Goal: Information Seeking & Learning: Learn about a topic

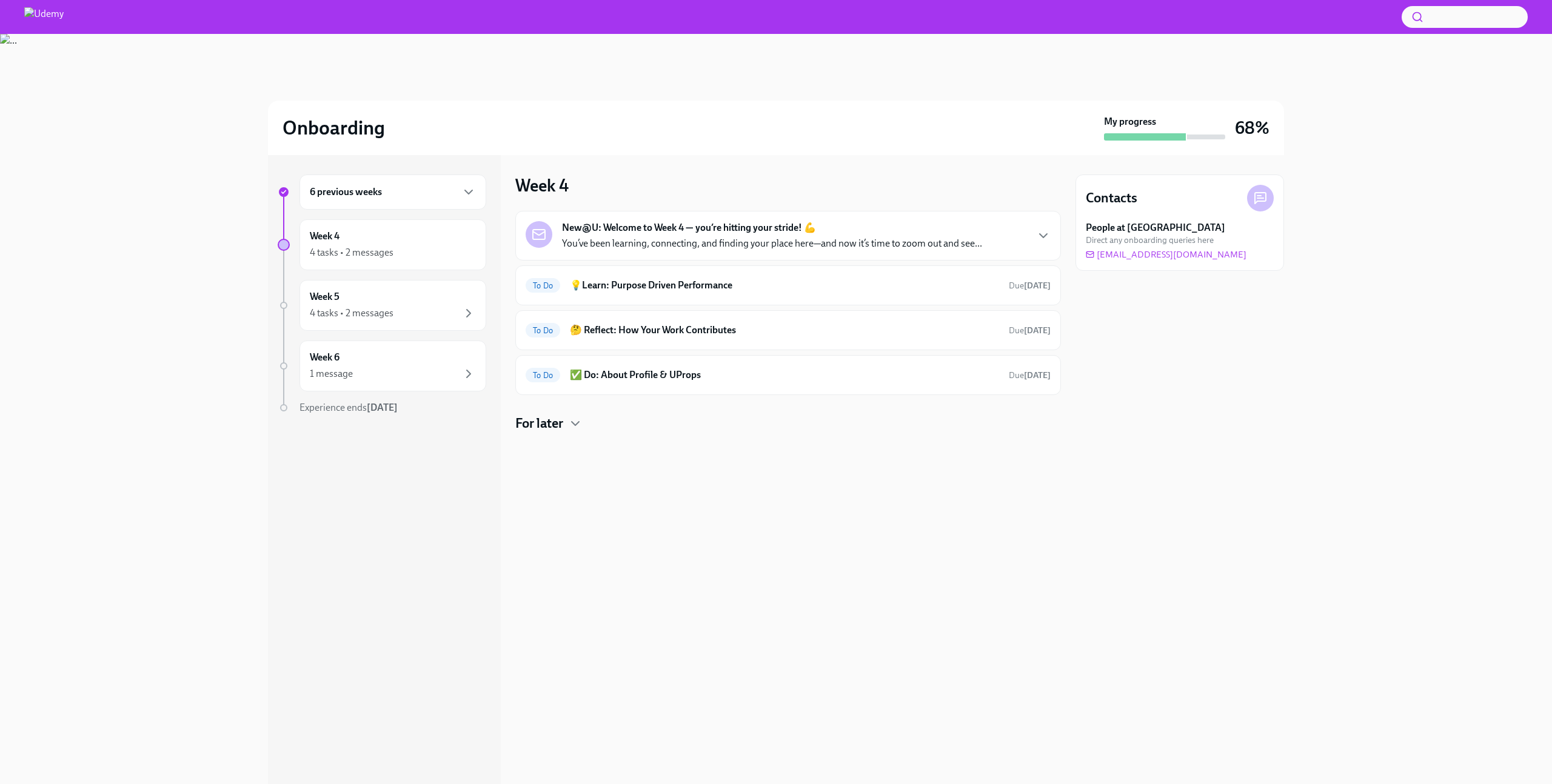
click at [555, 423] on h4 "For later" at bounding box center [539, 423] width 48 height 18
click at [678, 290] on h6 "💡Learn: Purpose Driven Performance" at bounding box center [784, 285] width 429 height 13
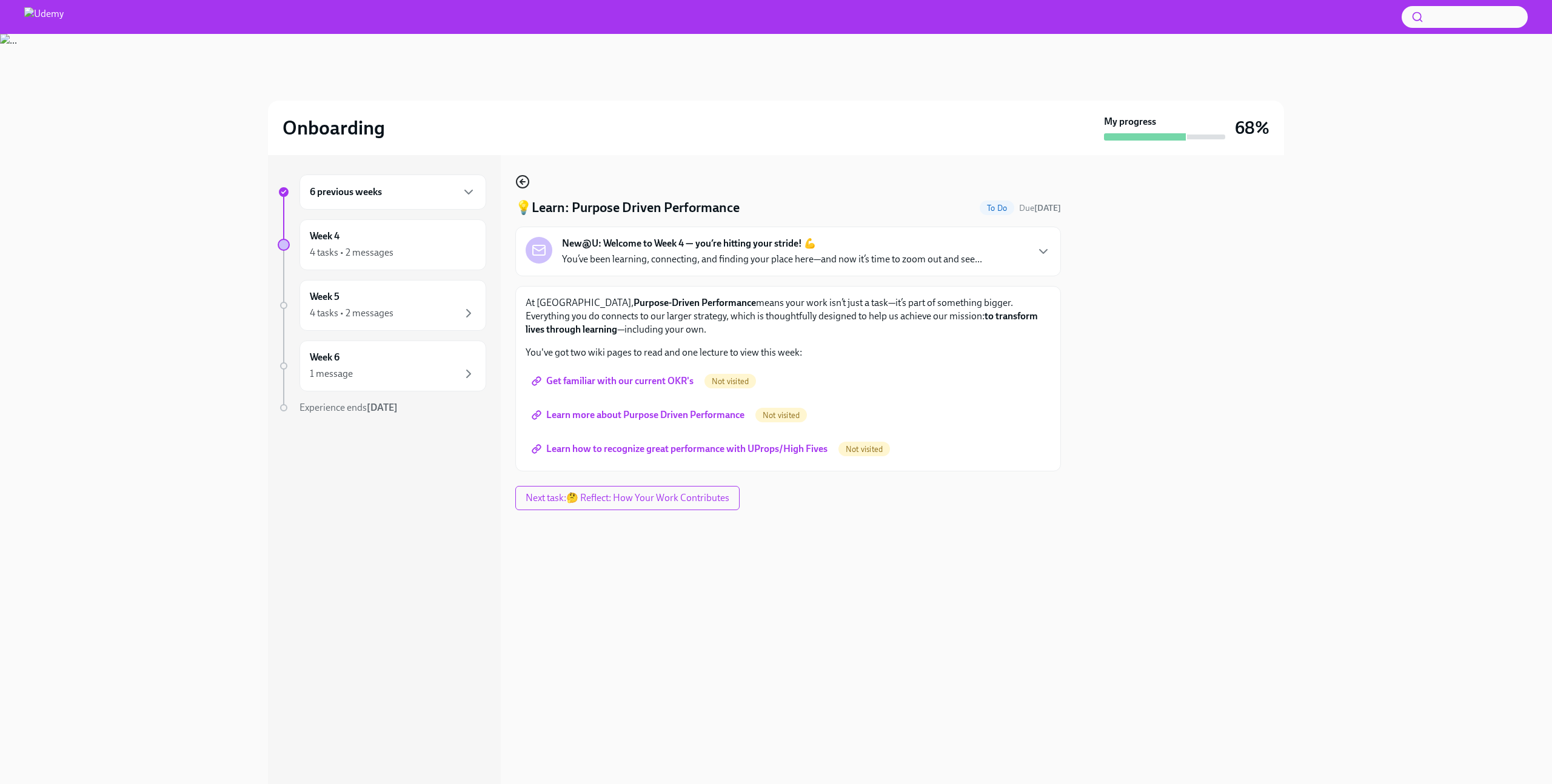
click at [519, 186] on icon "button" at bounding box center [523, 182] width 15 height 15
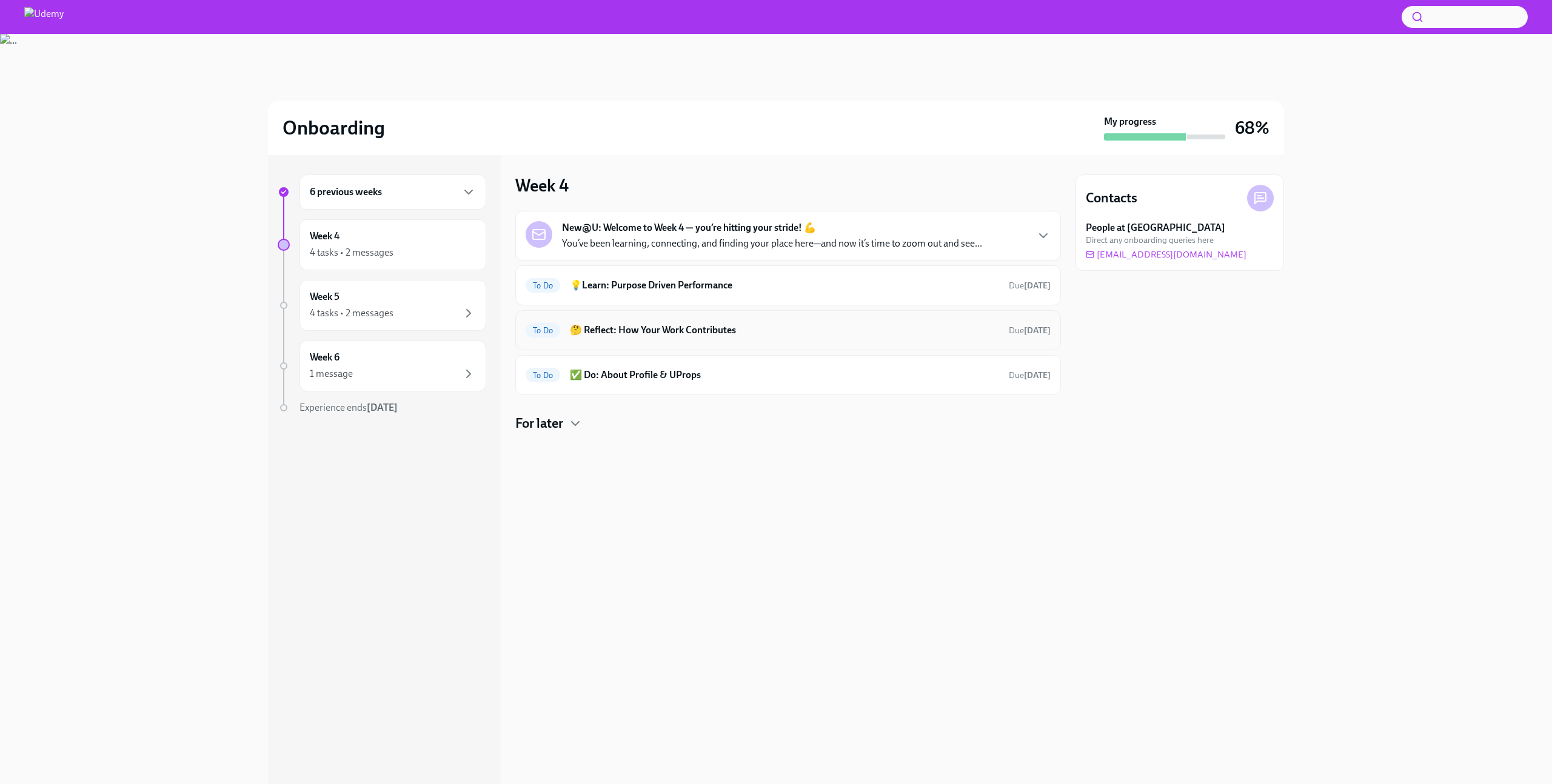
click at [643, 335] on h6 "🤔 Reflect: How Your Work Contributes" at bounding box center [784, 330] width 429 height 13
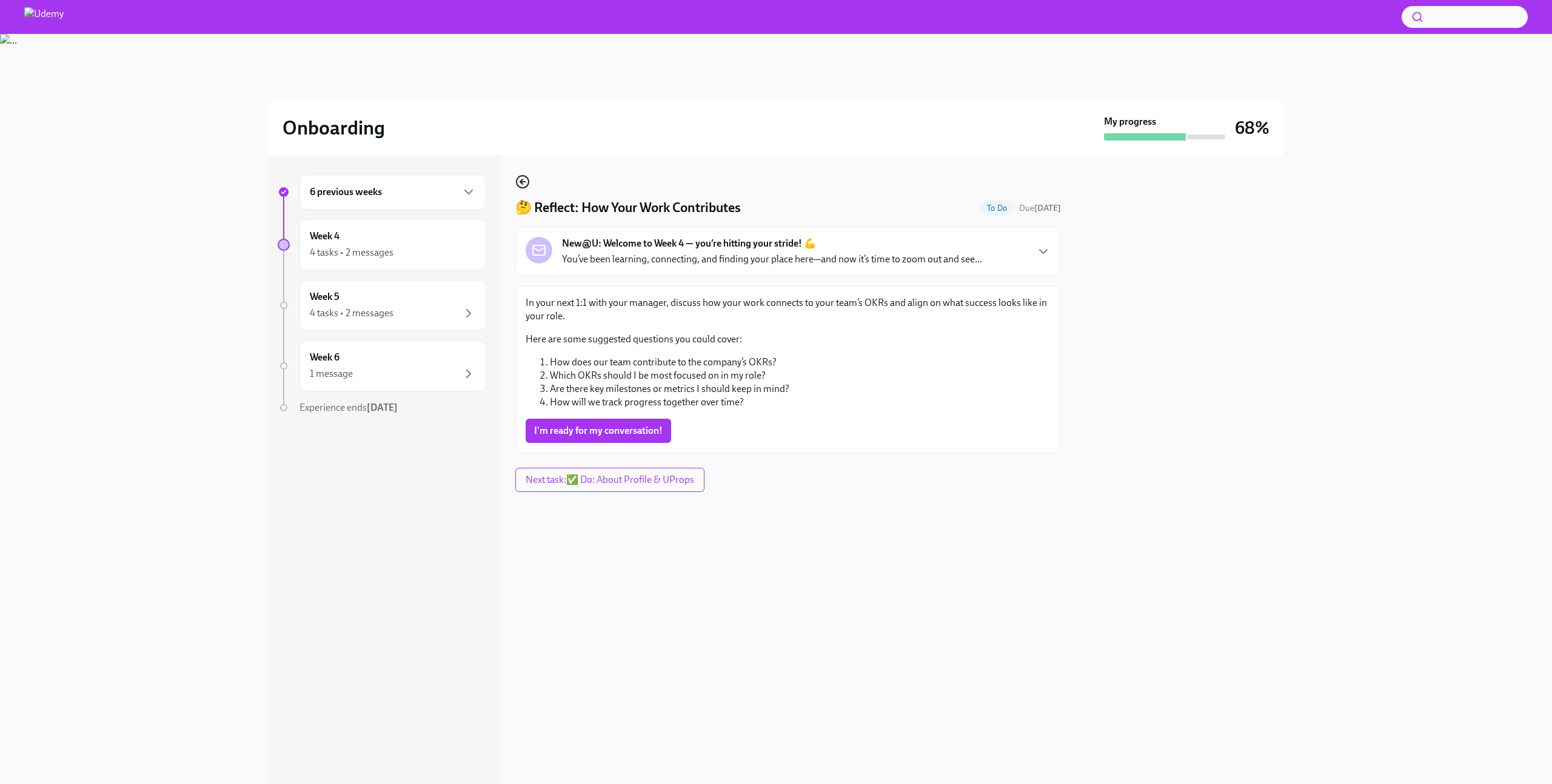
click at [521, 177] on circle "button" at bounding box center [522, 181] width 12 height 12
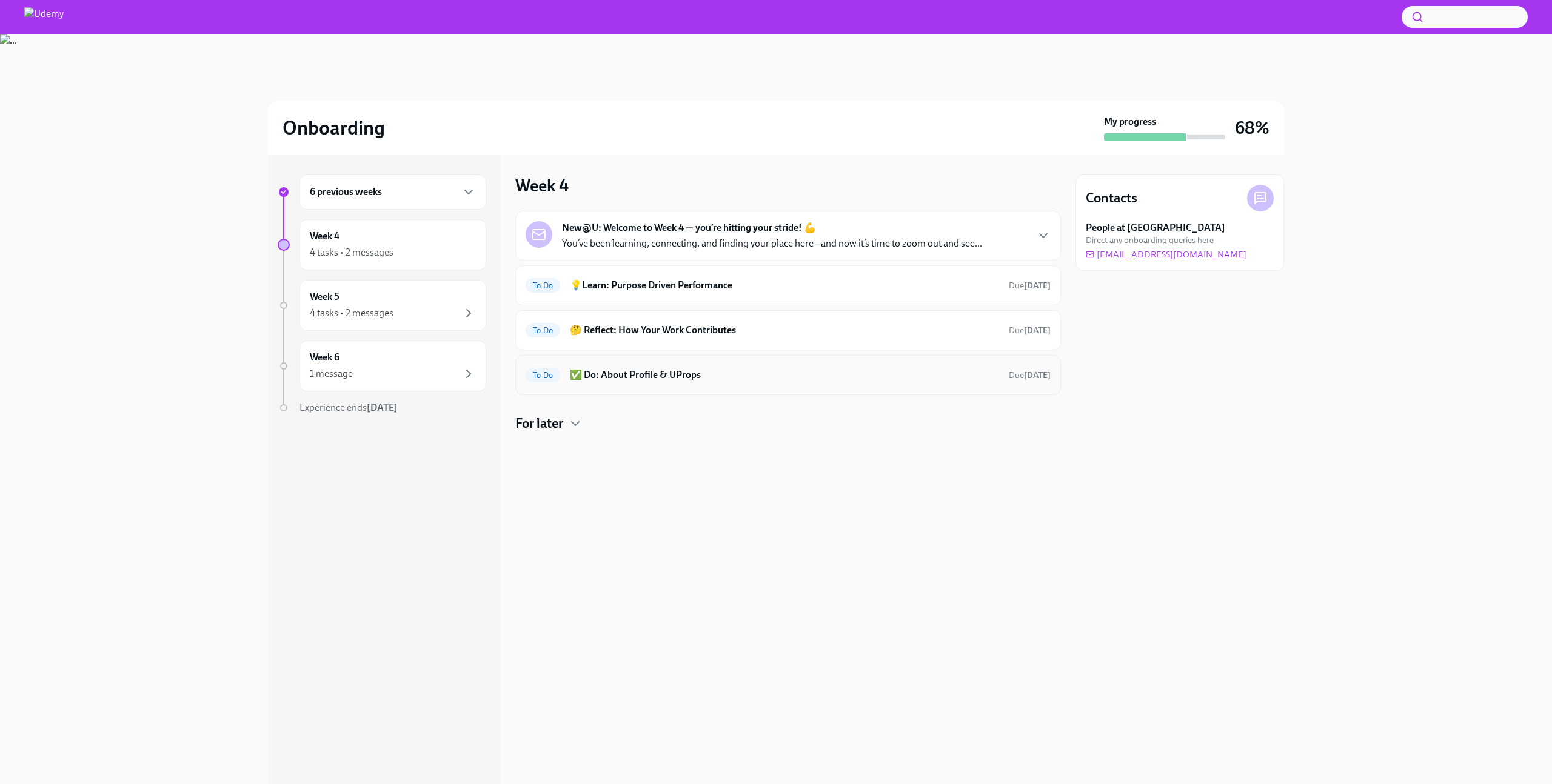
click at [638, 384] on div "To Do ✅ Do: About Profile & UProps Due in 4 days" at bounding box center [788, 375] width 525 height 19
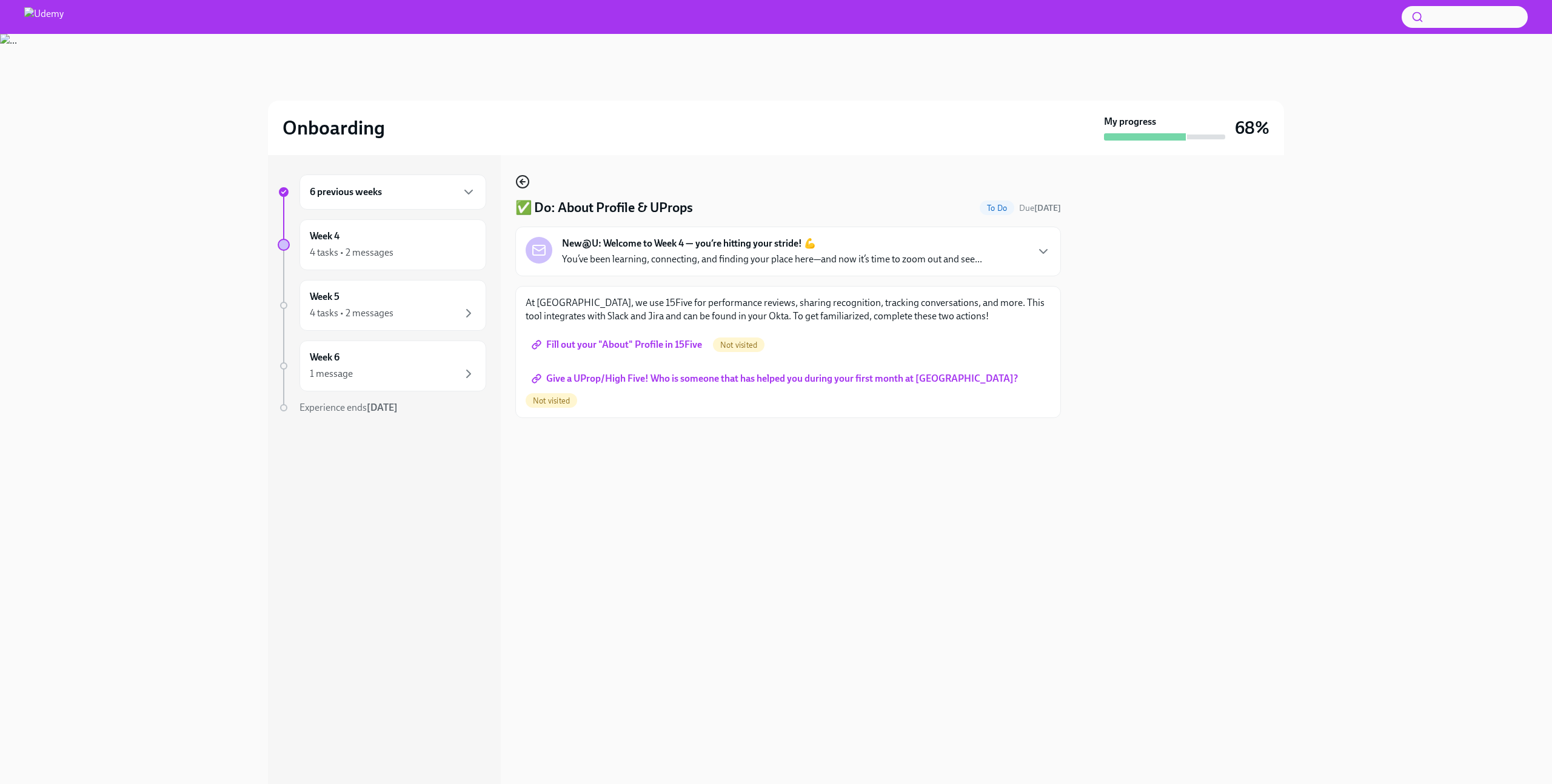
click at [527, 180] on icon "button" at bounding box center [523, 182] width 15 height 15
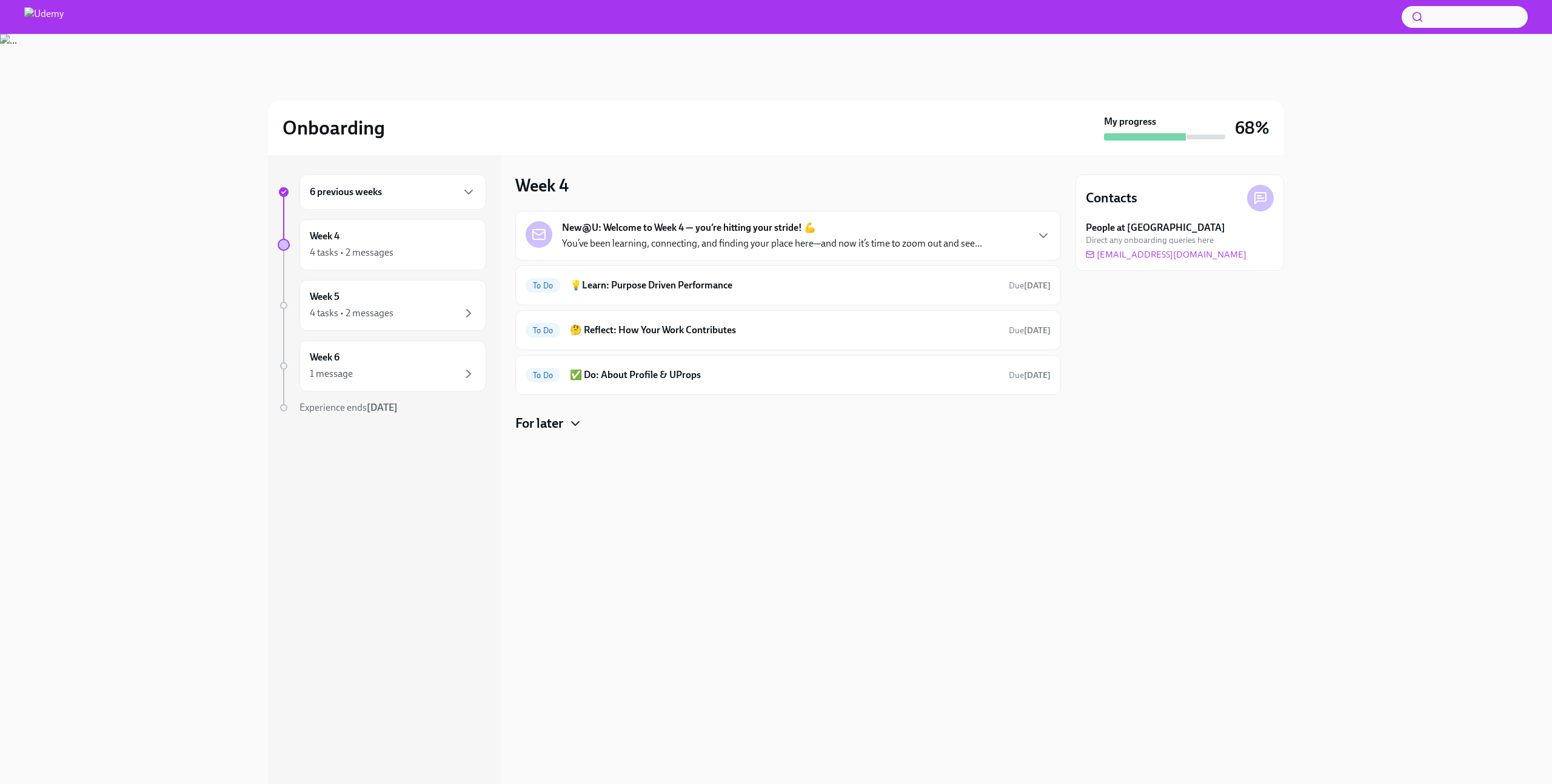
click at [576, 427] on icon "button" at bounding box center [575, 423] width 15 height 15
click at [625, 512] on h6 "Values Reflection: Relentless Focus" at bounding box center [792, 517] width 413 height 13
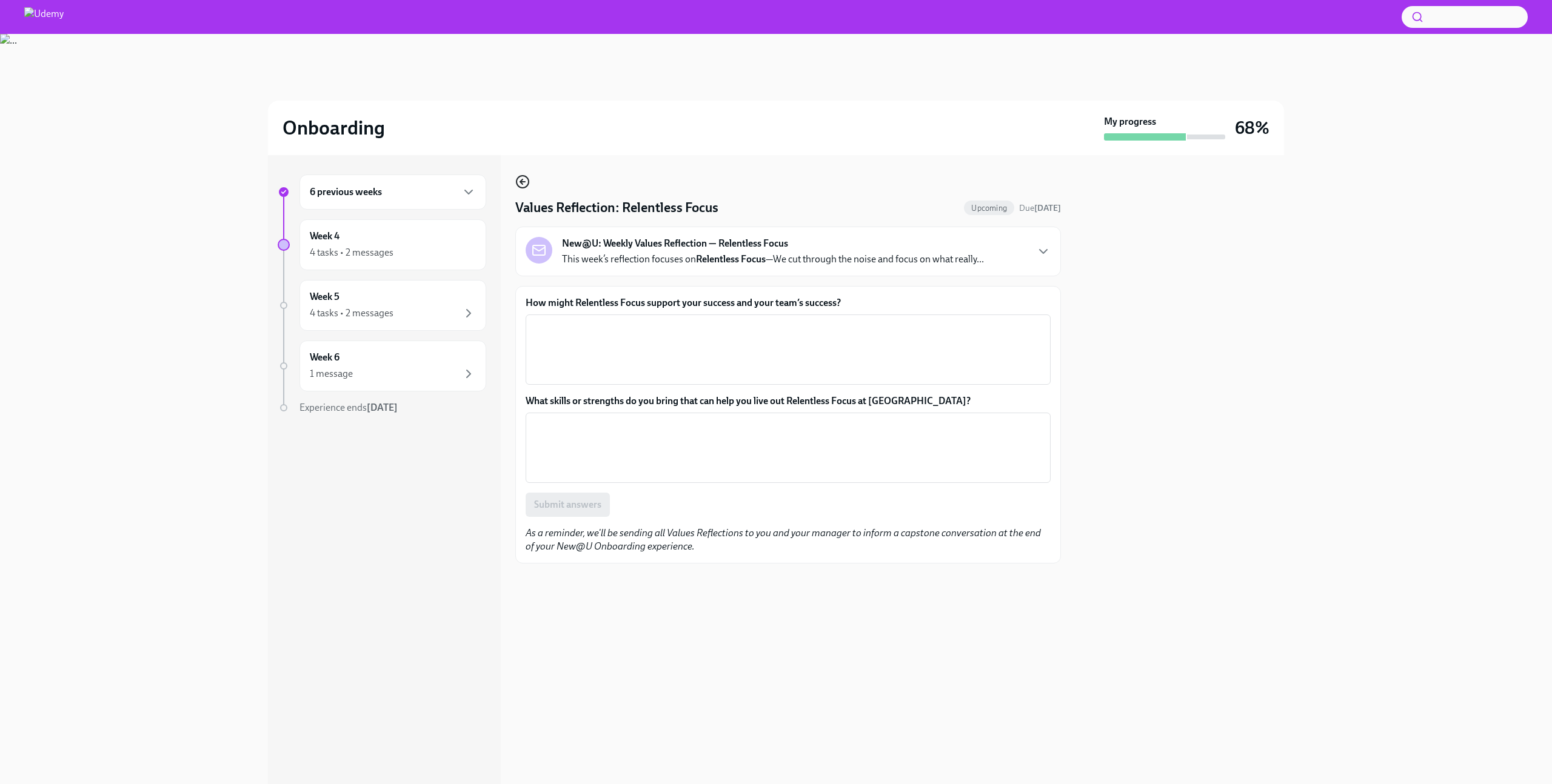
click at [518, 180] on icon "button" at bounding box center [523, 182] width 15 height 15
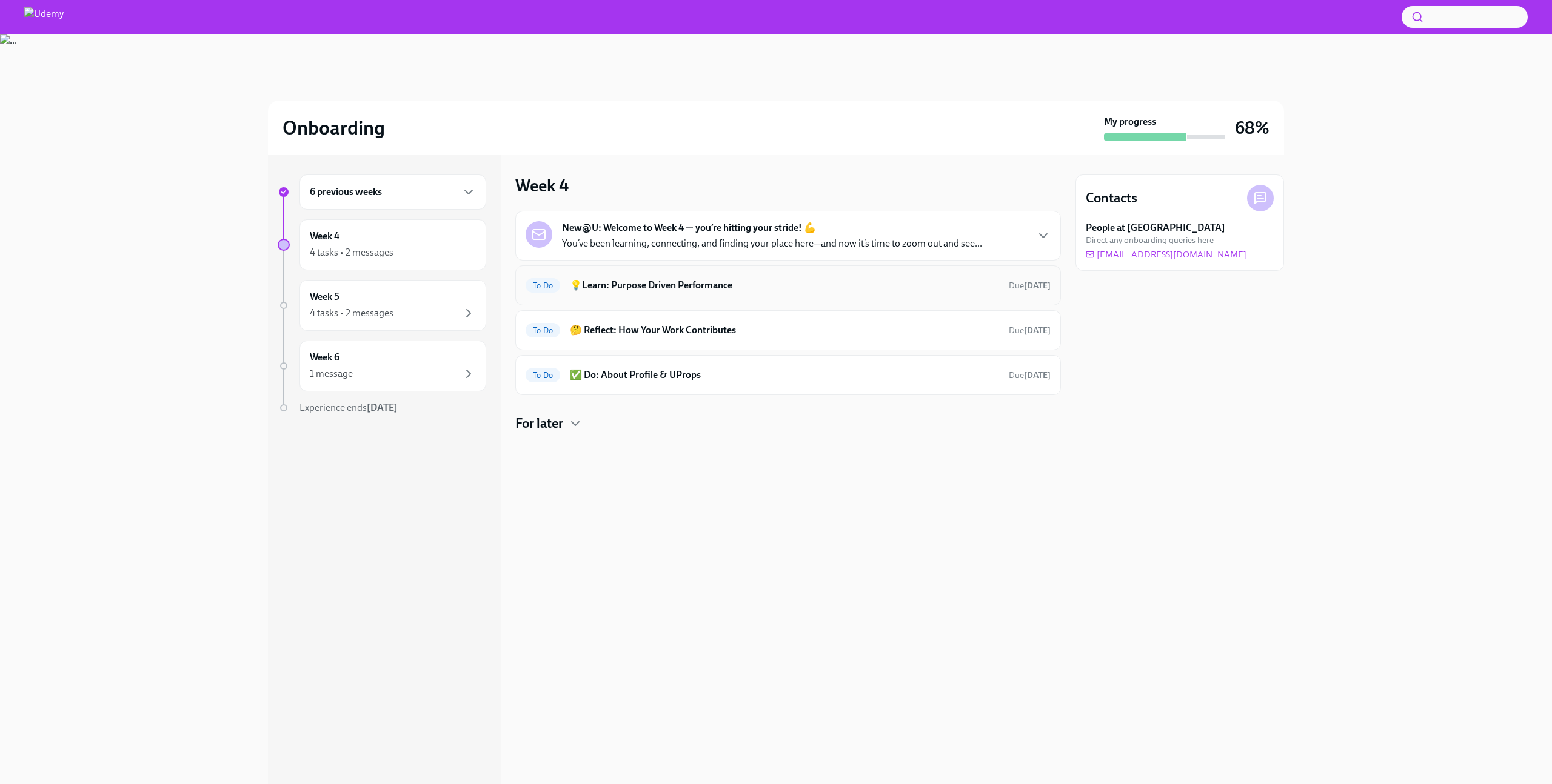
click at [681, 294] on div "To Do 💡Learn: Purpose Driven Performance Due in 4 days" at bounding box center [788, 285] width 525 height 19
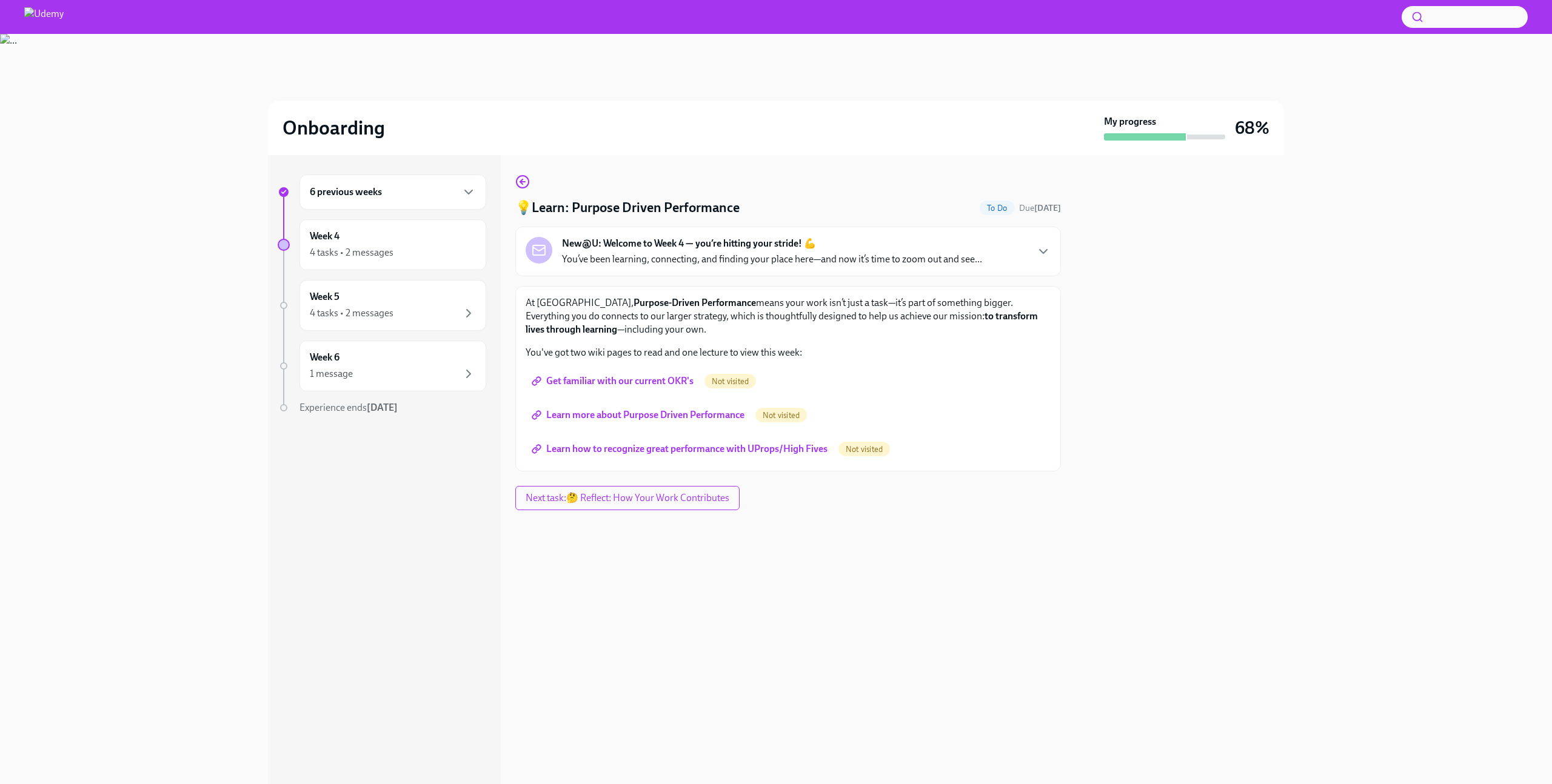
click at [656, 381] on span "Get familiar with our current OKR's" at bounding box center [613, 381] width 159 height 12
click at [695, 421] on link "Learn more about Purpose Driven Performance" at bounding box center [639, 415] width 227 height 24
click at [747, 445] on span "Learn how to recognize great performance with UProps/High Fives" at bounding box center [680, 448] width 294 height 12
click at [782, 454] on span "Learn how to recognize great performance with UProps/High Fives" at bounding box center [680, 448] width 294 height 12
click at [527, 187] on icon "button" at bounding box center [523, 182] width 15 height 15
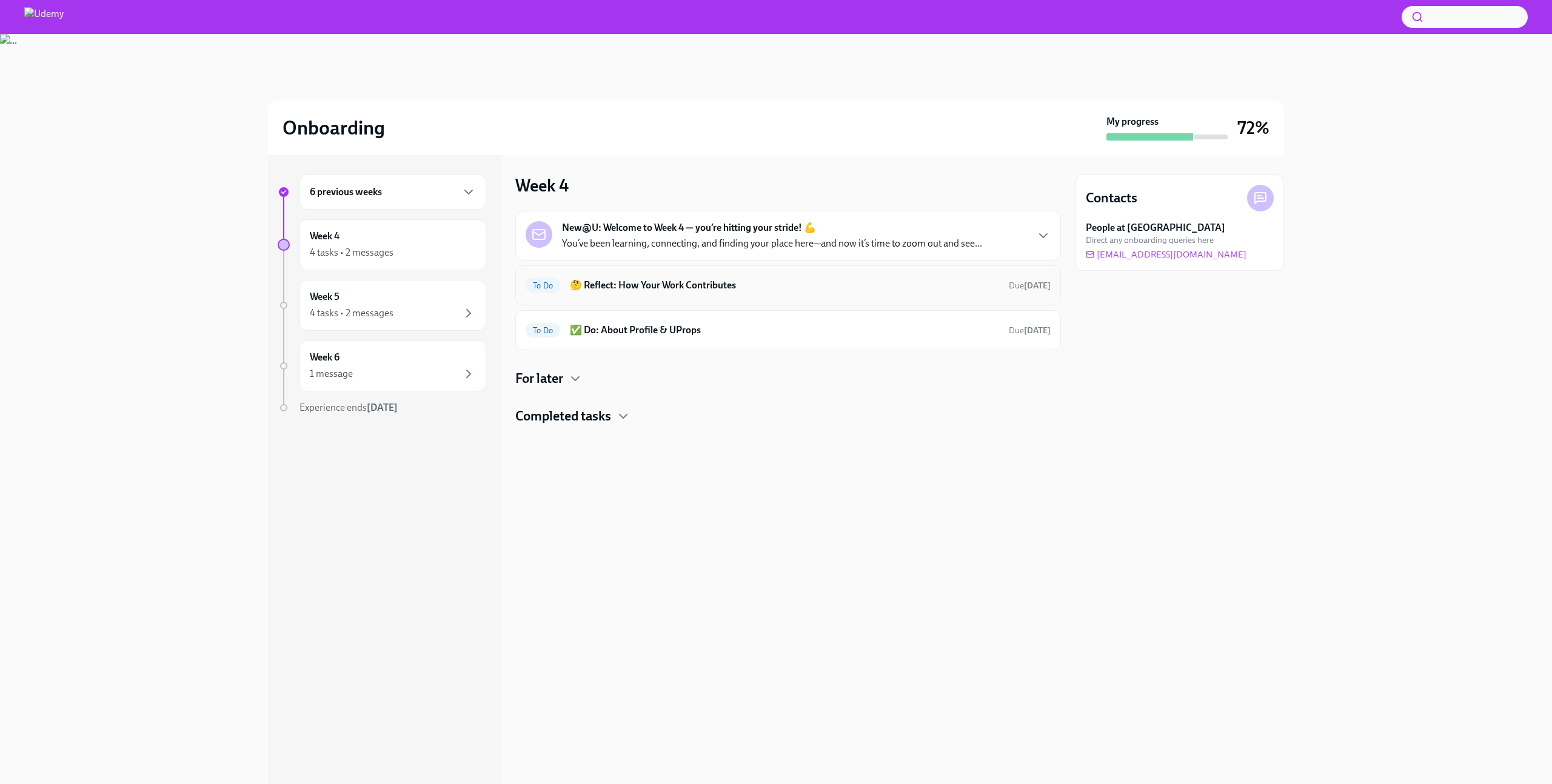
click at [647, 290] on h6 "🤔 Reflect: How Your Work Contributes" at bounding box center [784, 285] width 429 height 13
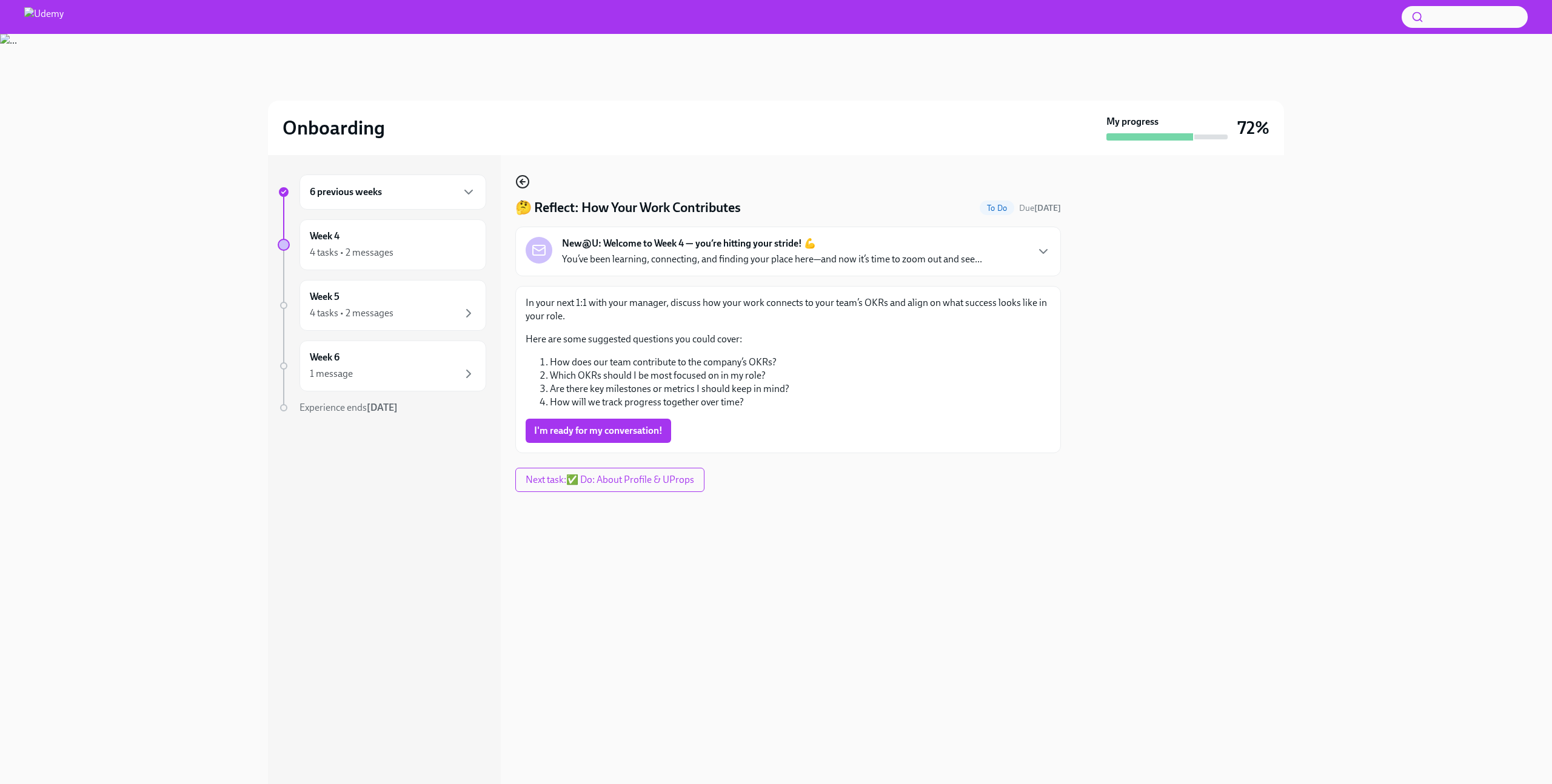
click at [518, 189] on icon "button" at bounding box center [523, 182] width 15 height 15
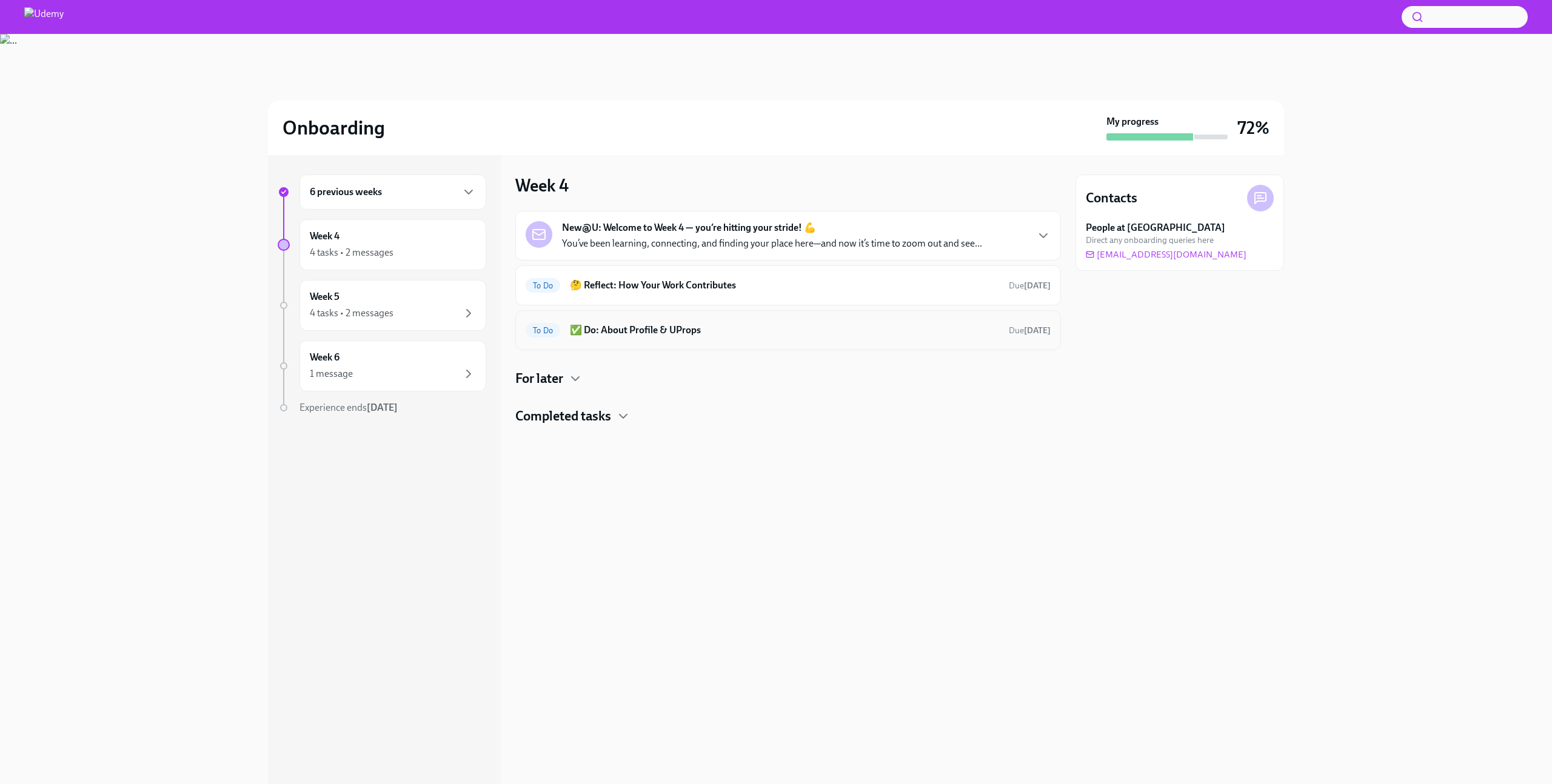
click at [633, 335] on h6 "✅ Do: About Profile & UProps" at bounding box center [784, 330] width 429 height 13
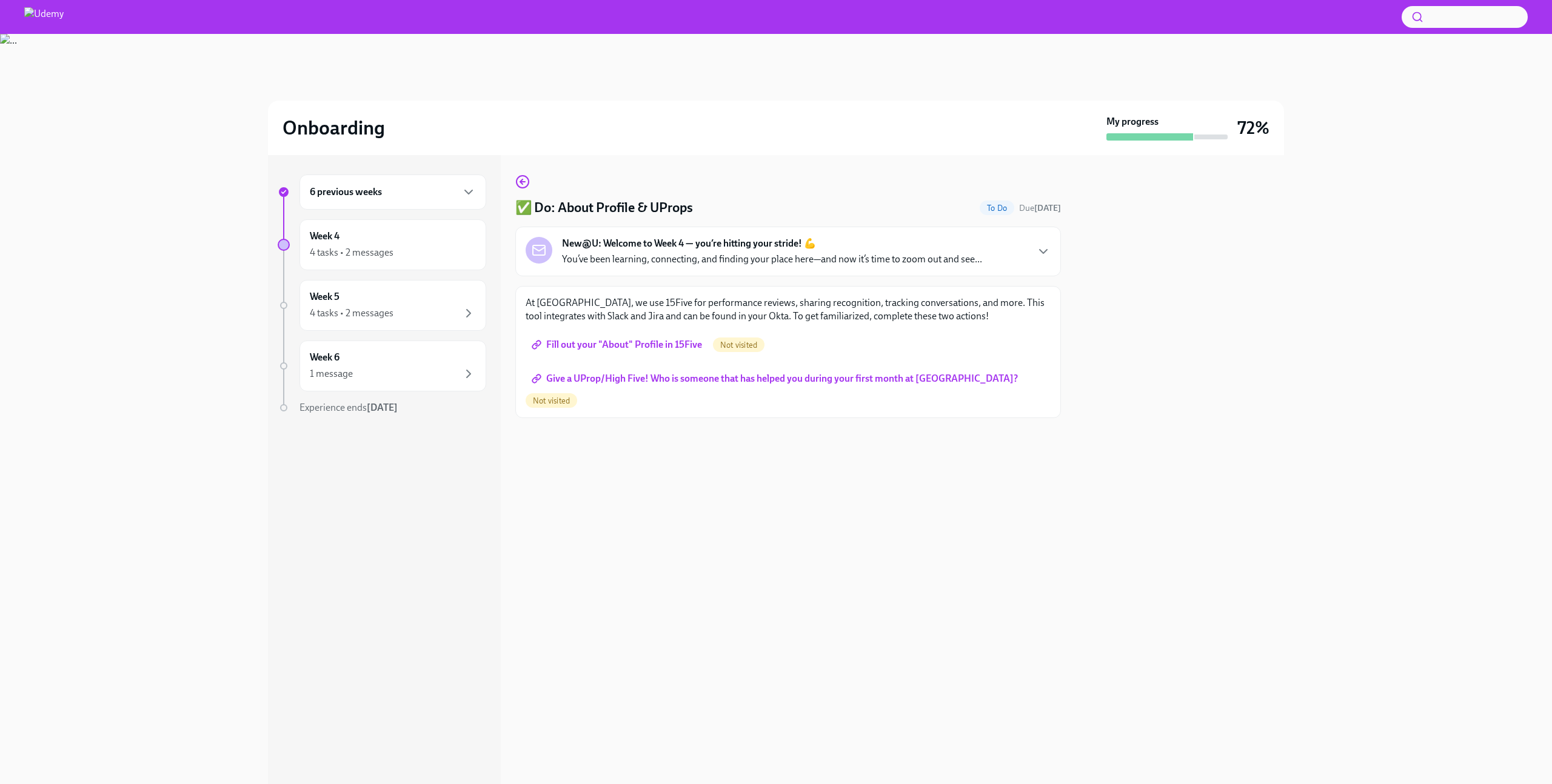
click at [637, 342] on span "Fill out your "About" Profile in 15Five" at bounding box center [618, 344] width 168 height 12
click at [817, 380] on span "Give a UProp/High Five! Who is someone that has helped you during your first mo…" at bounding box center [776, 378] width 484 height 12
click at [532, 186] on div "✅ Do: About Profile & UProps Done Completed today New@U: Welcome to Week 4 — yo…" at bounding box center [788, 288] width 546 height 226
click at [525, 184] on icon "button" at bounding box center [523, 182] width 15 height 15
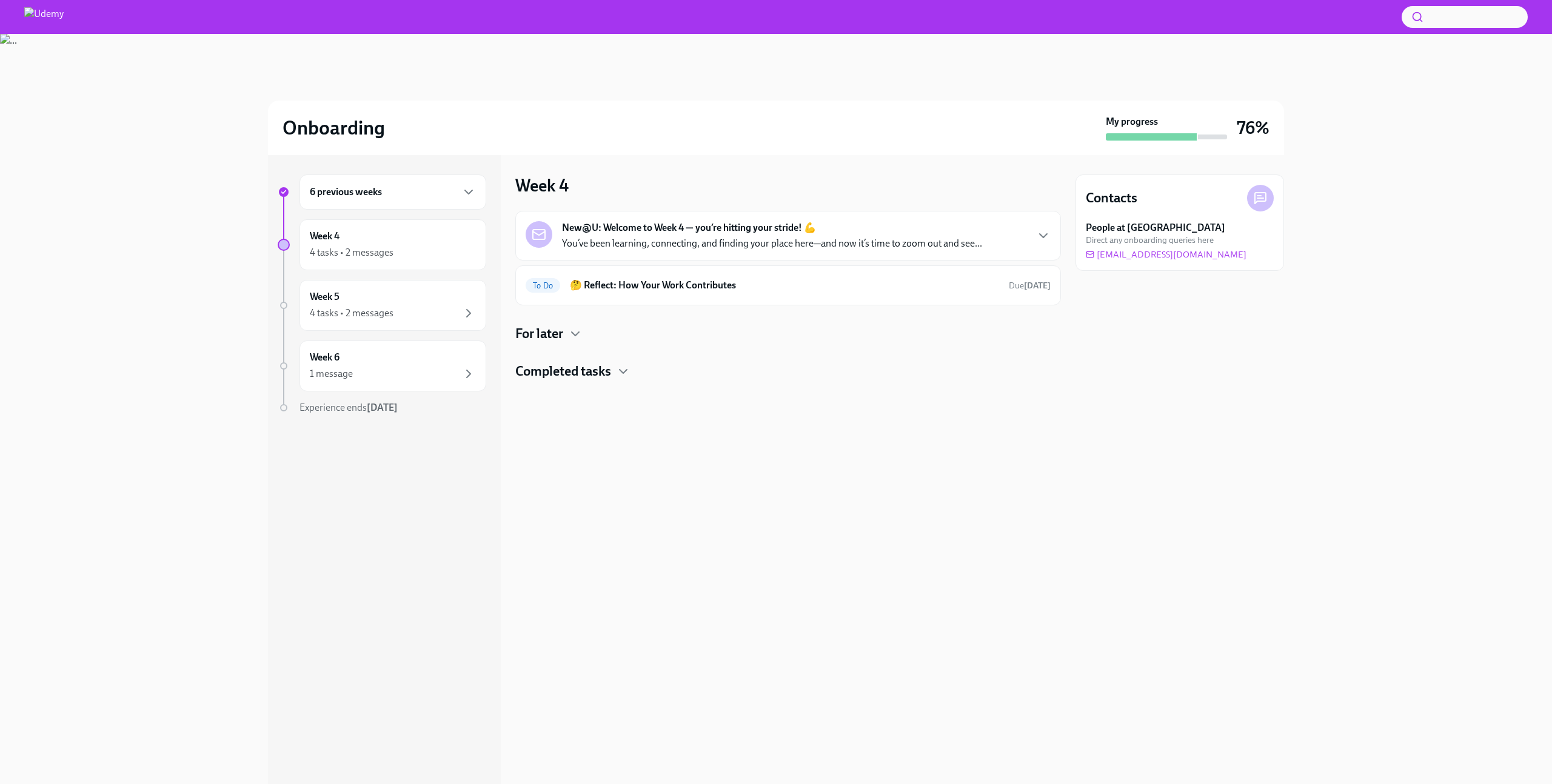
click at [568, 348] on div "New@U: Welcome to Week 4 — you’re hitting your stride! 💪 You’ve been learning, …" at bounding box center [788, 295] width 546 height 169
click at [576, 326] on div "For later" at bounding box center [788, 334] width 546 height 18
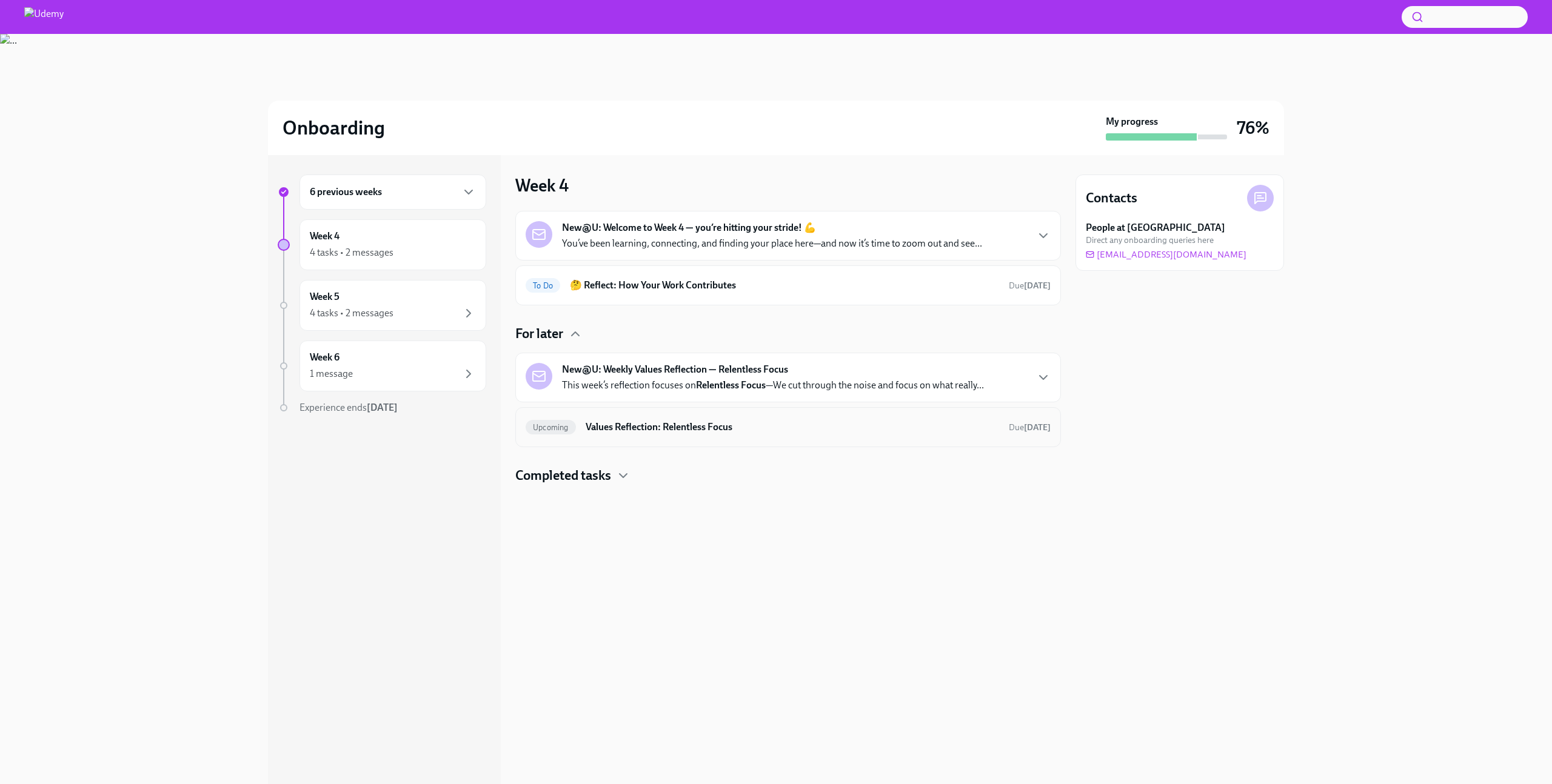
click at [670, 418] on div "Upcoming Values Reflection: Relentless Focus Due in 5 days" at bounding box center [788, 427] width 525 height 19
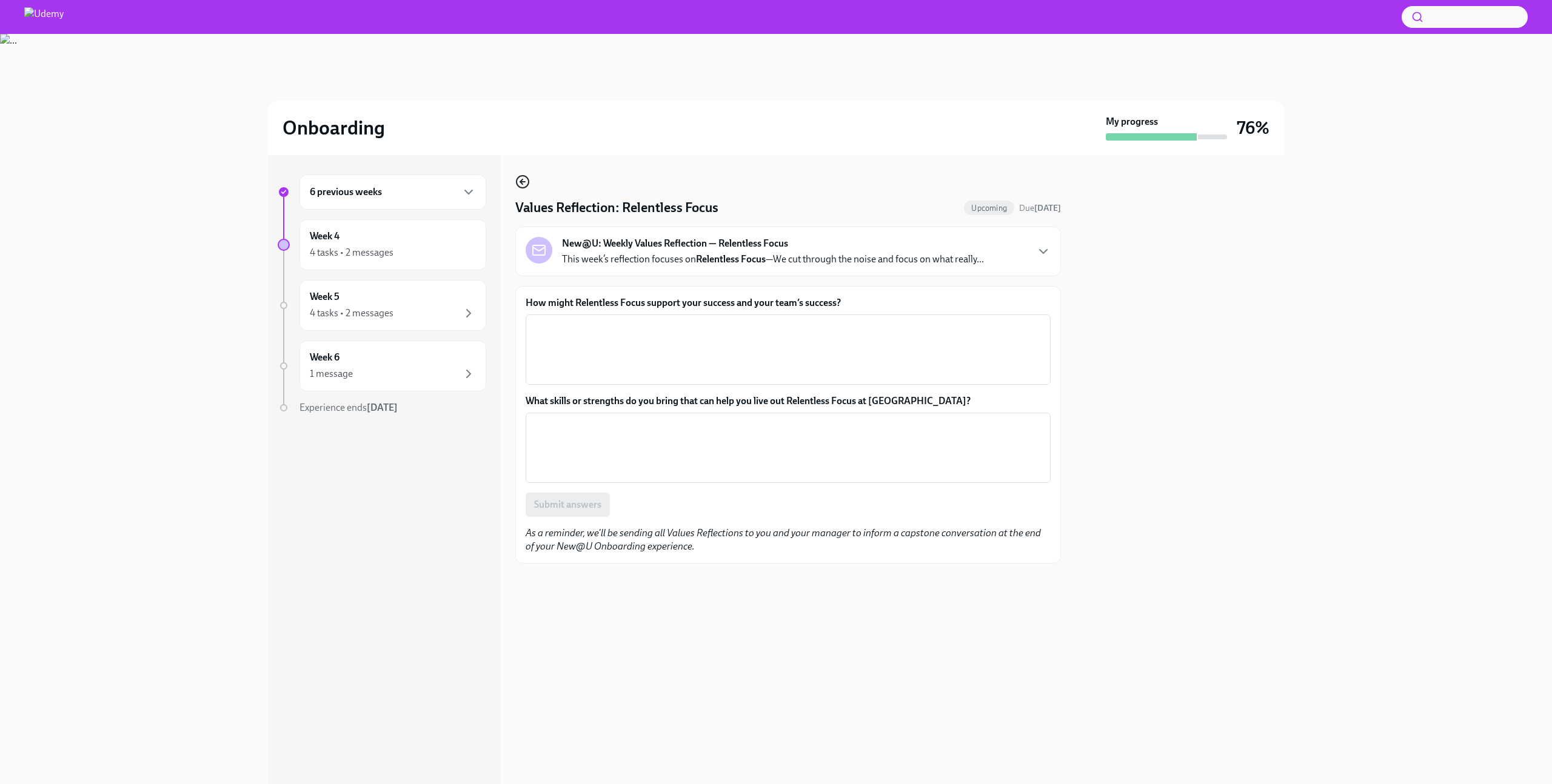
click at [521, 179] on icon "button" at bounding box center [523, 182] width 15 height 15
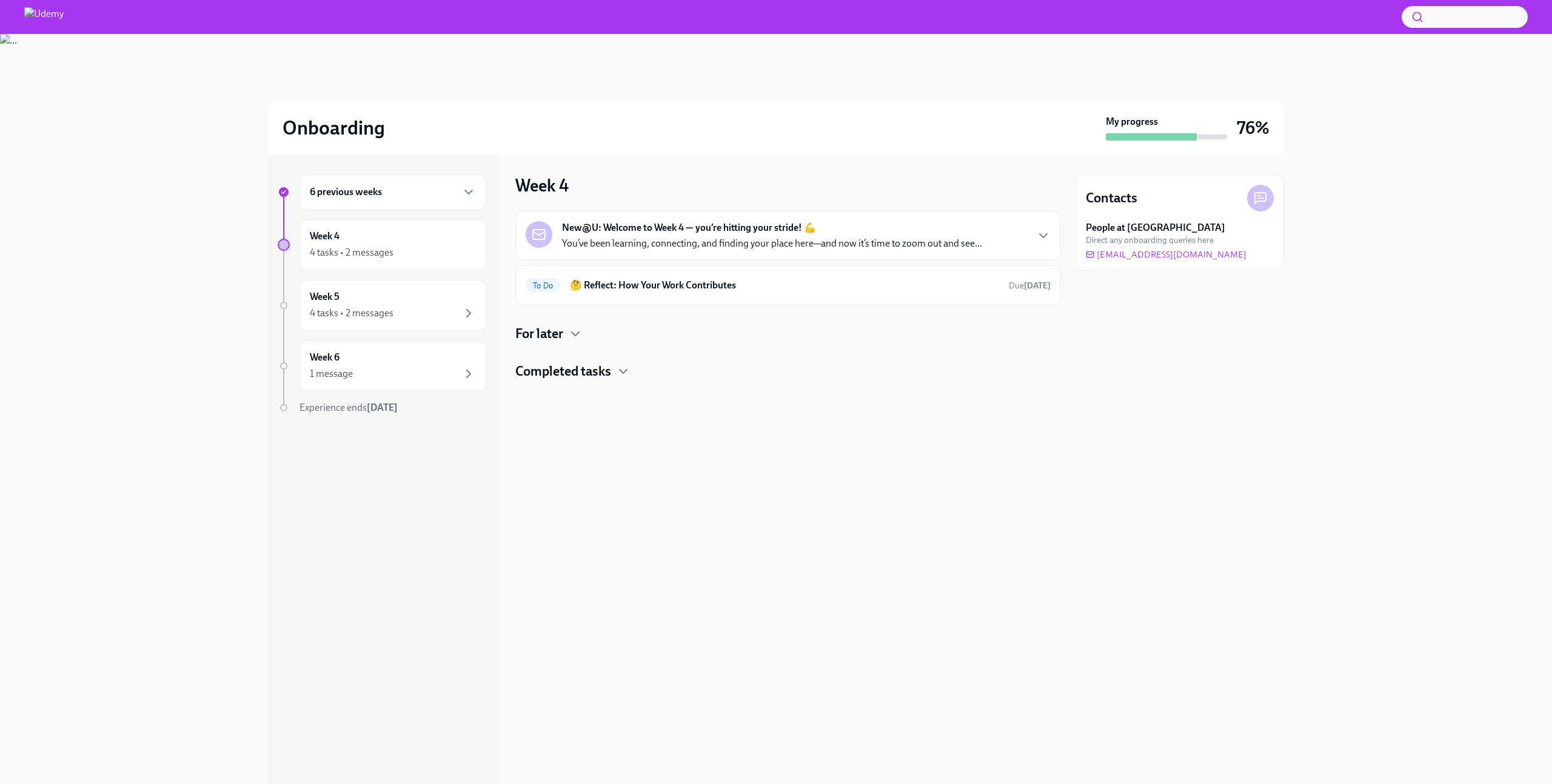
click at [361, 190] on h6 "6 previous weeks" at bounding box center [346, 192] width 72 height 13
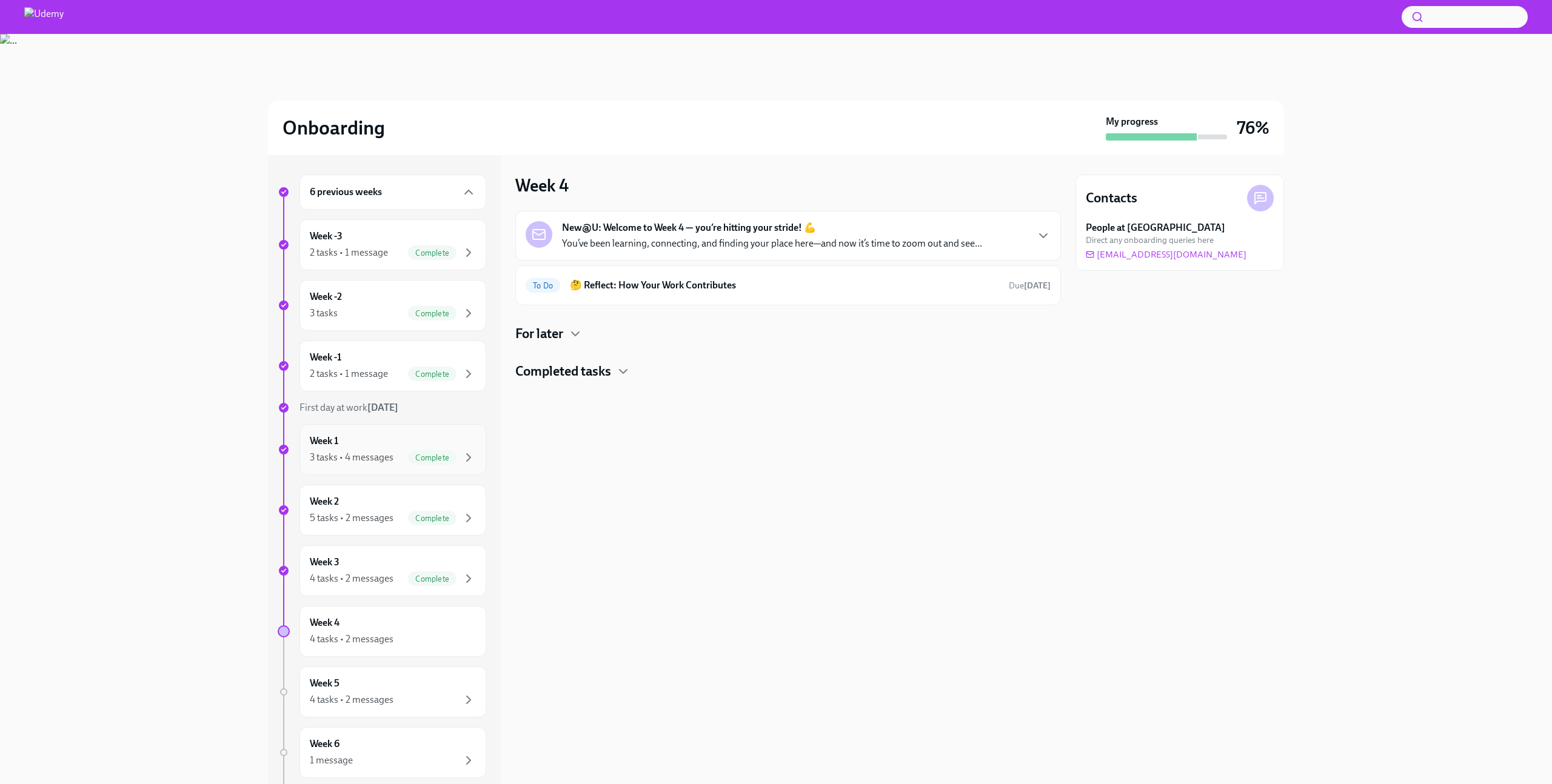
click at [356, 445] on div "Week 1 3 tasks • 4 messages Complete" at bounding box center [393, 449] width 166 height 30
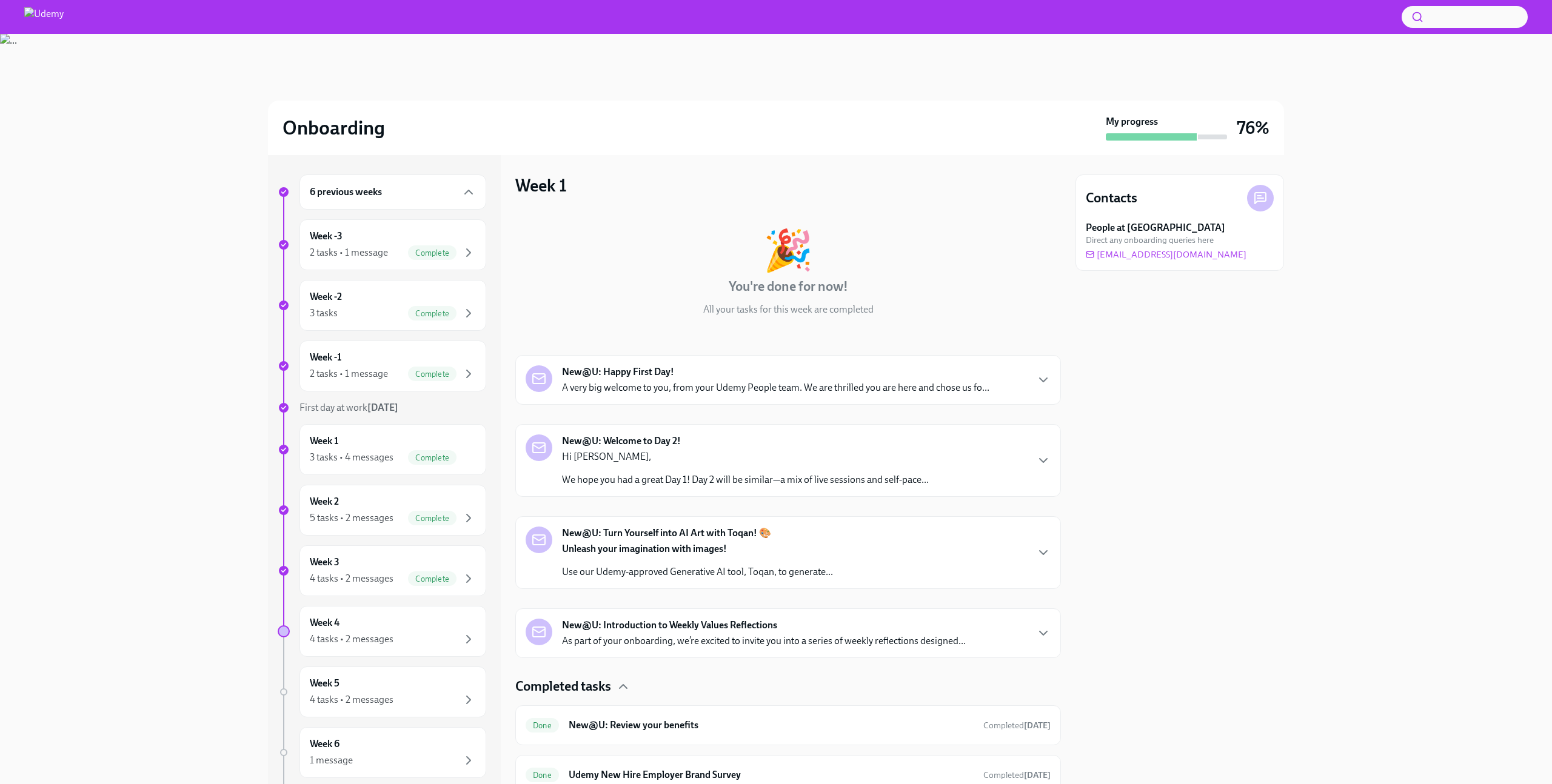
scroll to position [99, 0]
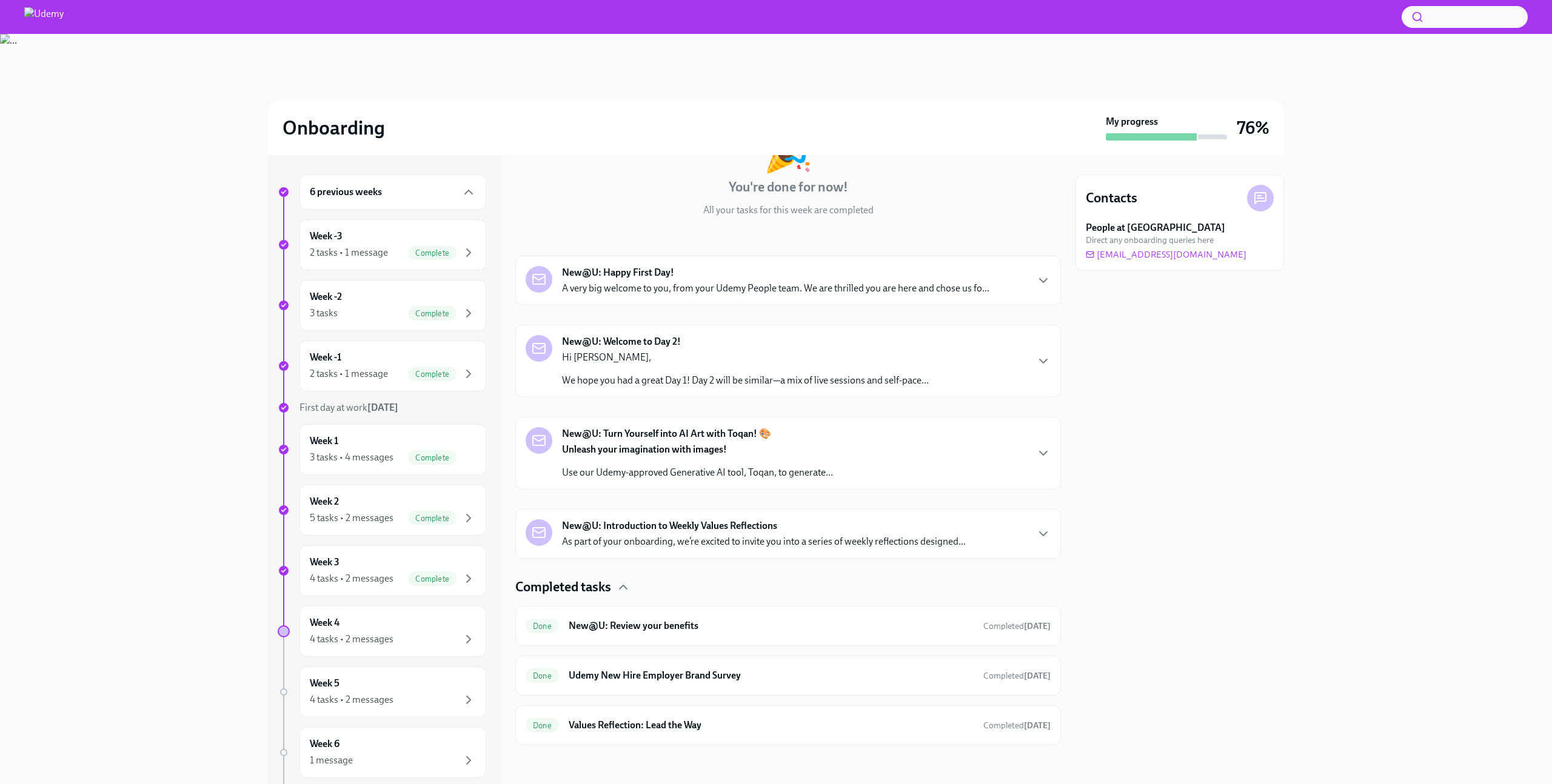
click at [654, 528] on strong "New@U: Introduction to Weekly Values Reflections" at bounding box center [669, 525] width 215 height 13
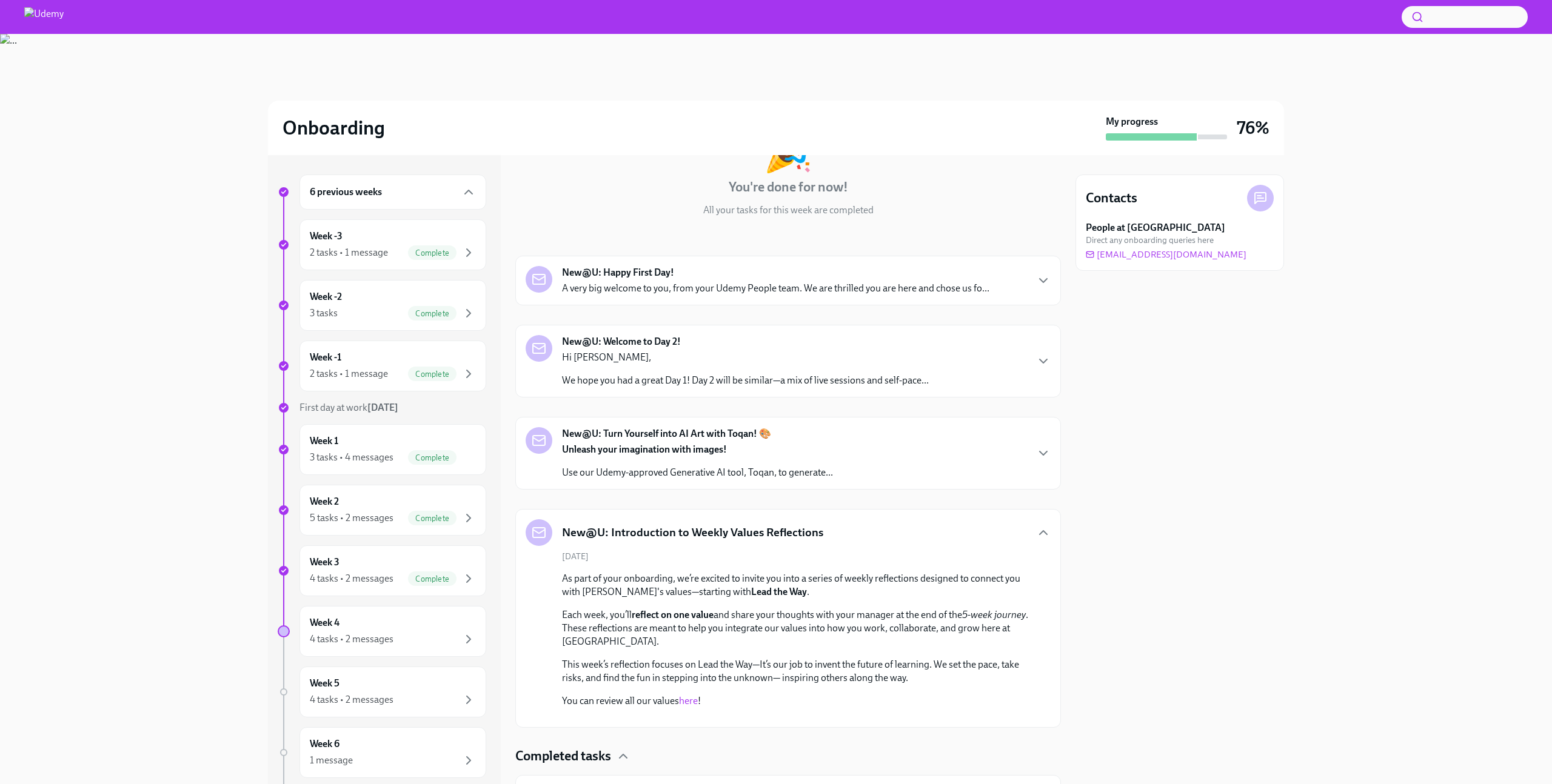
click at [689, 702] on link "here" at bounding box center [689, 700] width 18 height 12
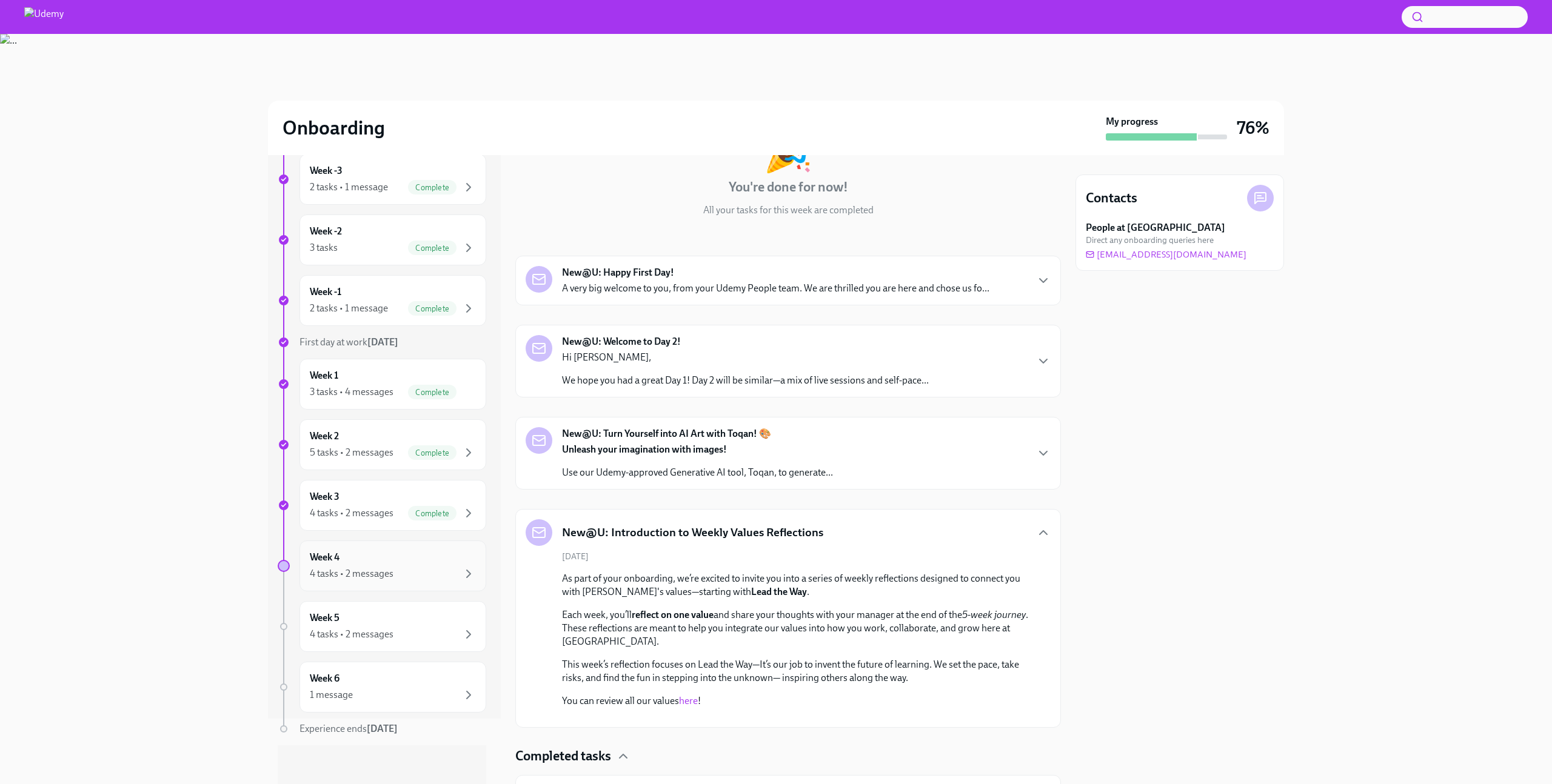
click at [406, 582] on div "Week 4 4 tasks • 2 messages" at bounding box center [392, 565] width 187 height 51
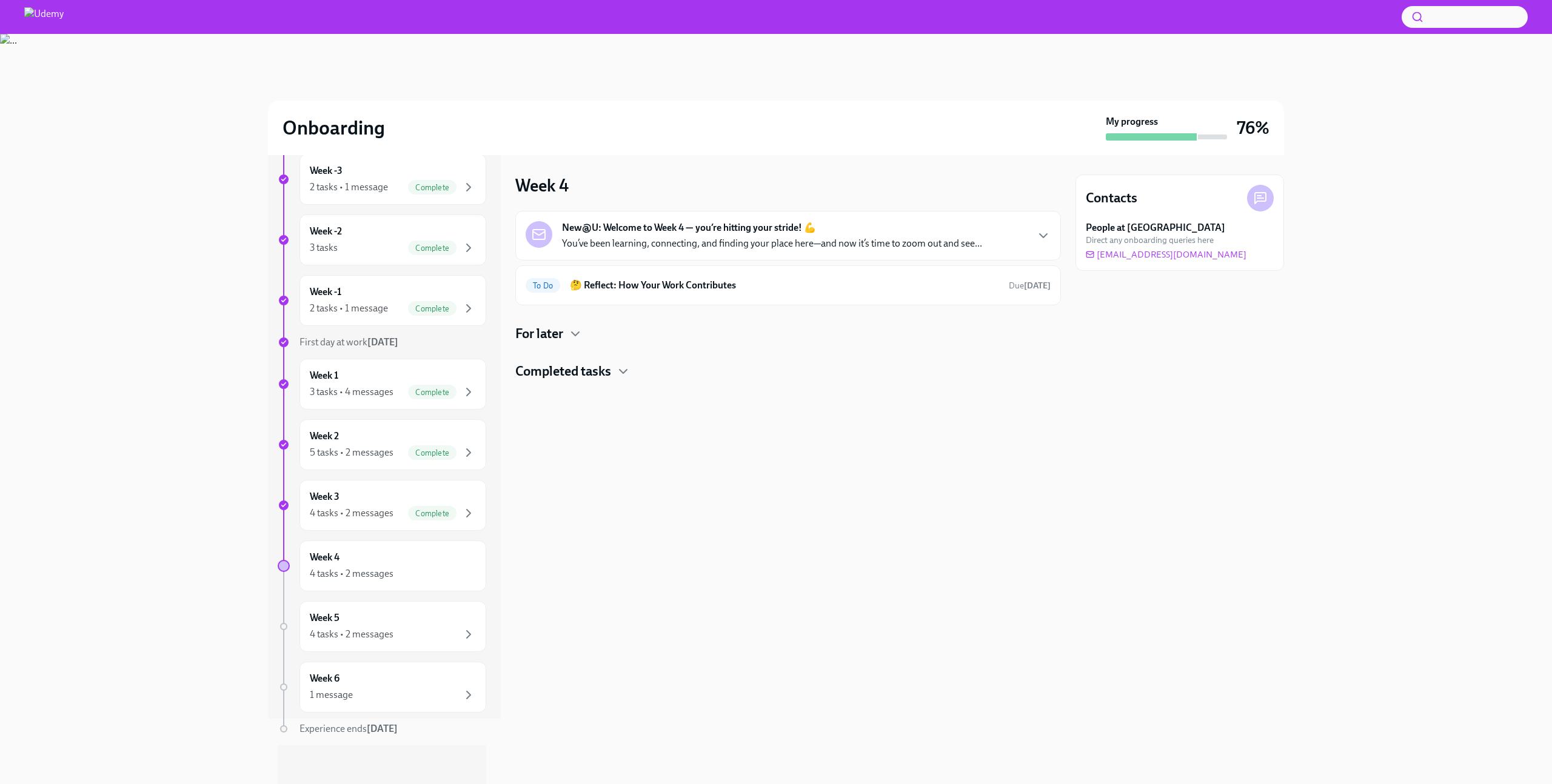
click at [563, 328] on h4 "For later" at bounding box center [539, 334] width 48 height 18
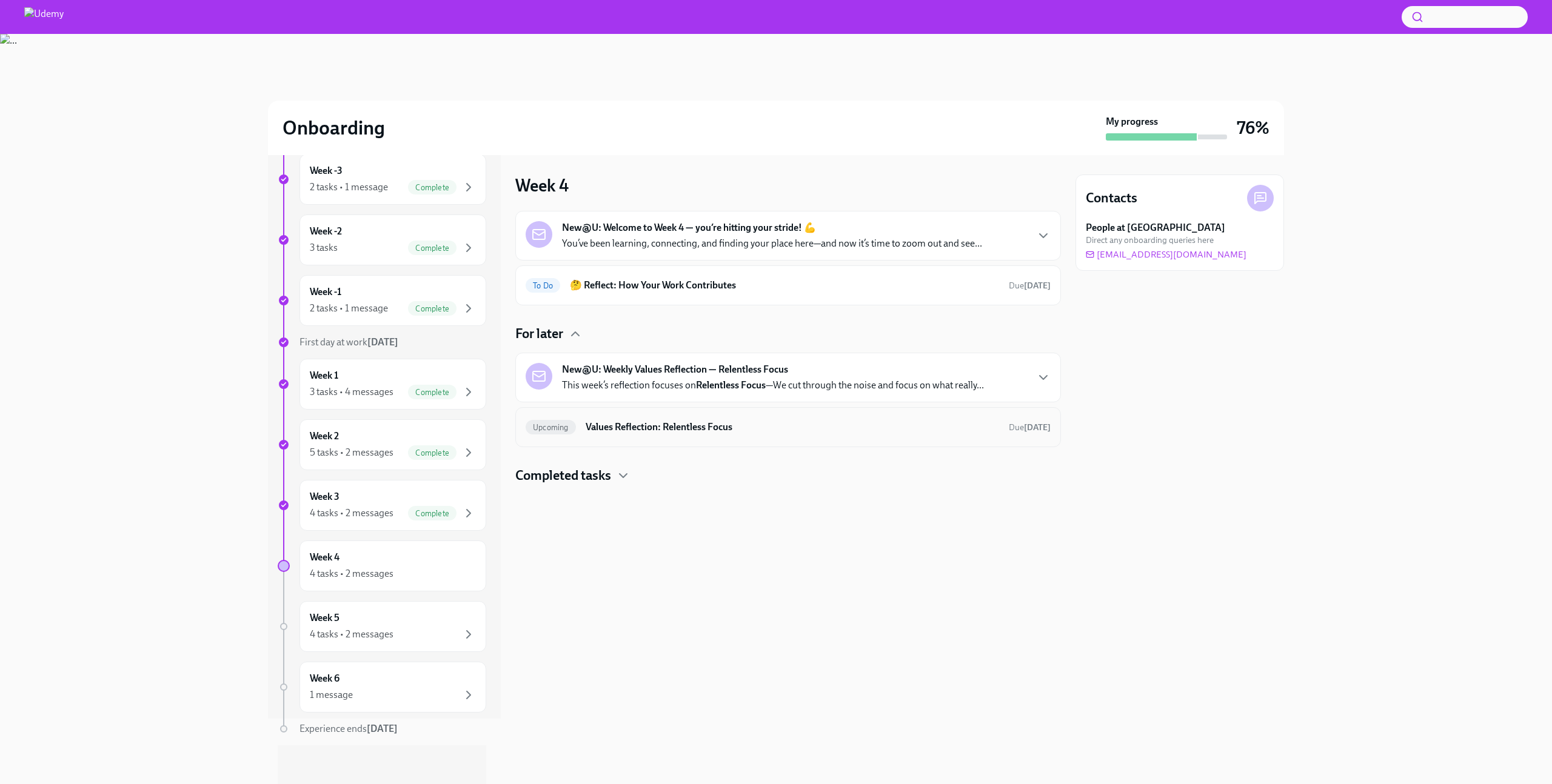
click at [673, 431] on h6 "Values Reflection: Relentless Focus" at bounding box center [792, 427] width 413 height 13
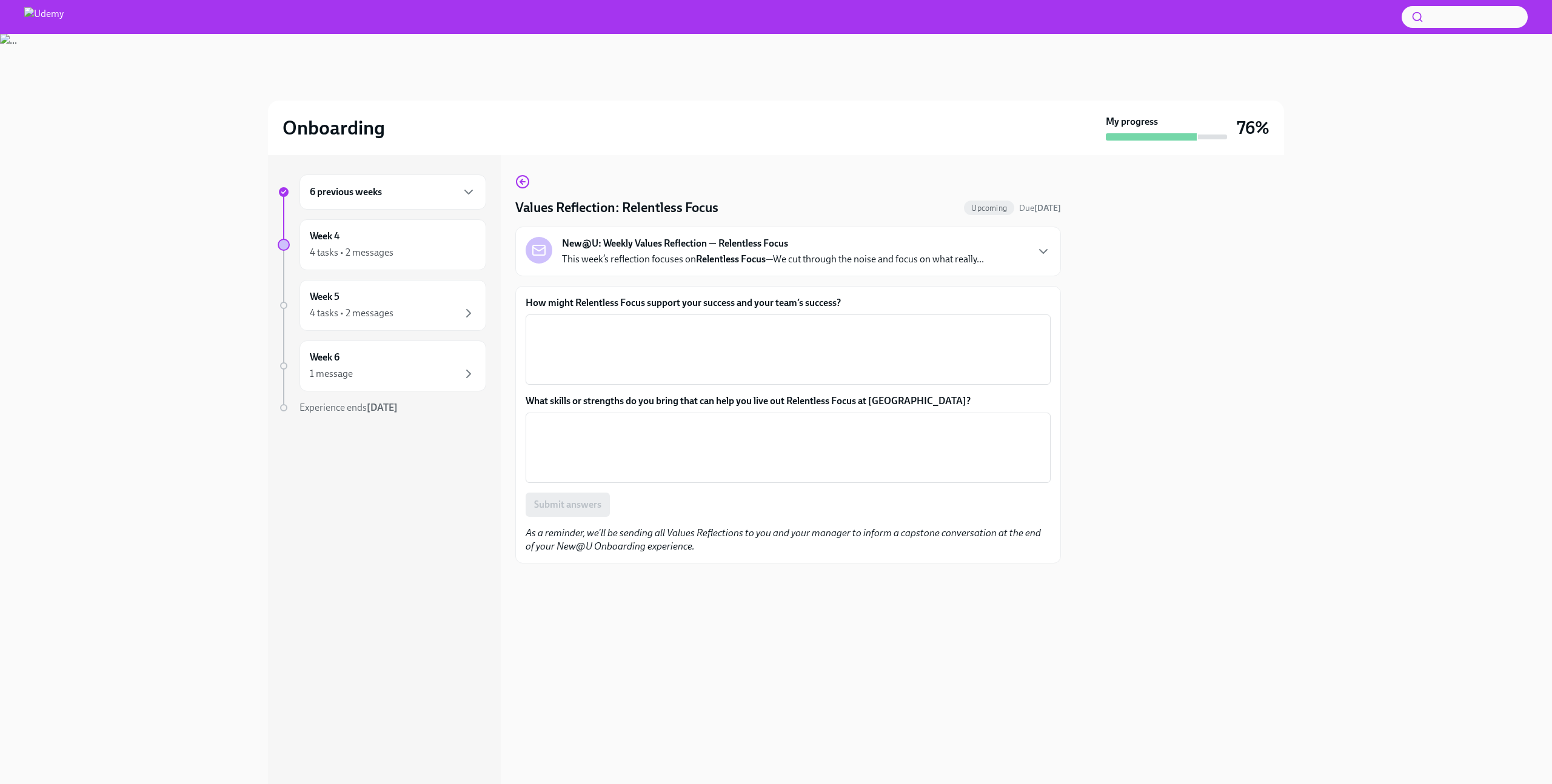
click at [654, 301] on label "How might Relentless Focus support your success and your team’s success?" at bounding box center [788, 303] width 525 height 13
click at [654, 320] on textarea "How might Relentless Focus support your success and your team’s success?" at bounding box center [788, 349] width 511 height 58
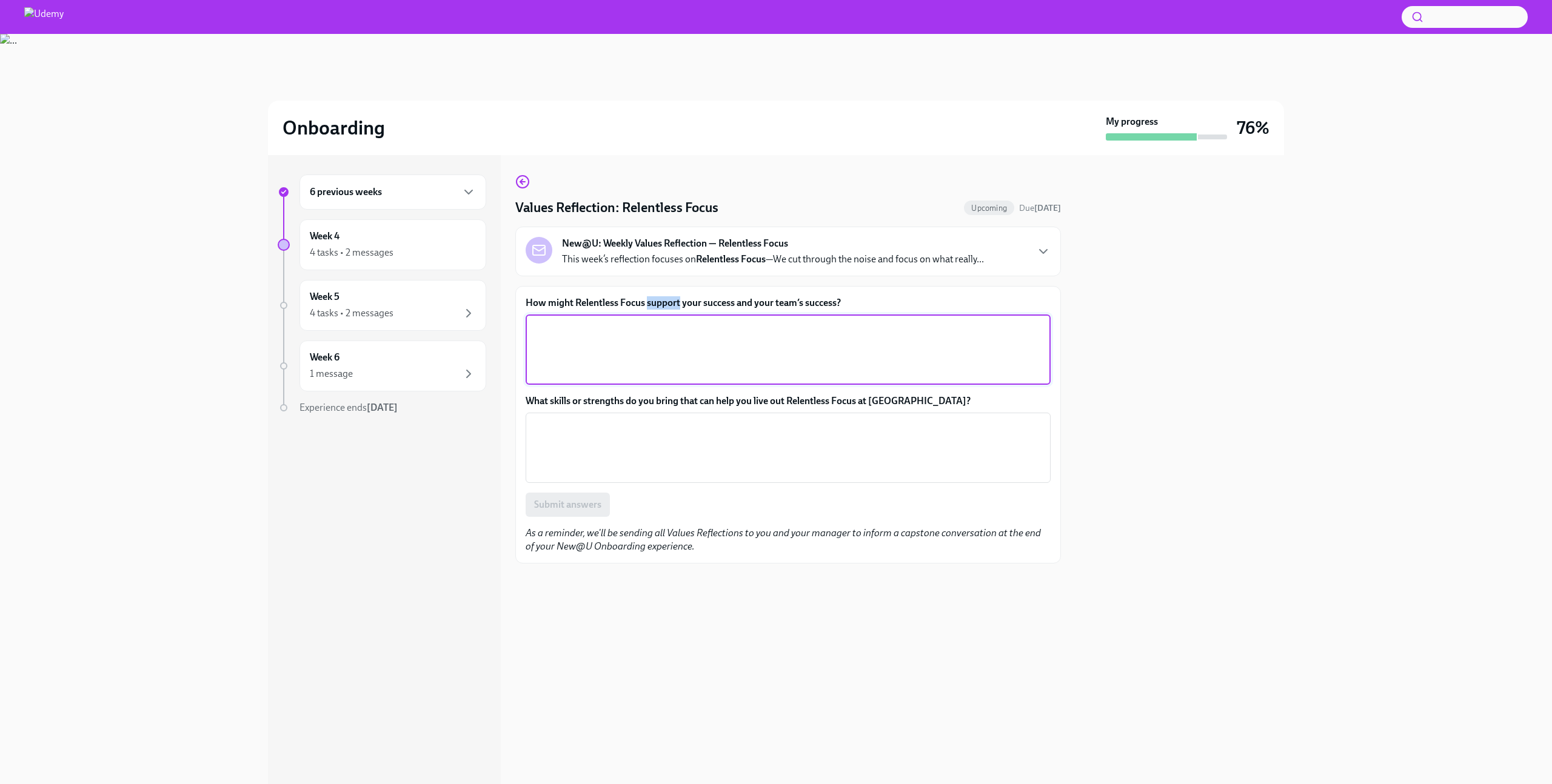
click at [654, 301] on label "How might Relentless Focus support your success and your team’s success?" at bounding box center [788, 303] width 525 height 13
click at [654, 320] on textarea "How might Relentless Focus support your success and your team’s success?" at bounding box center [788, 349] width 511 height 58
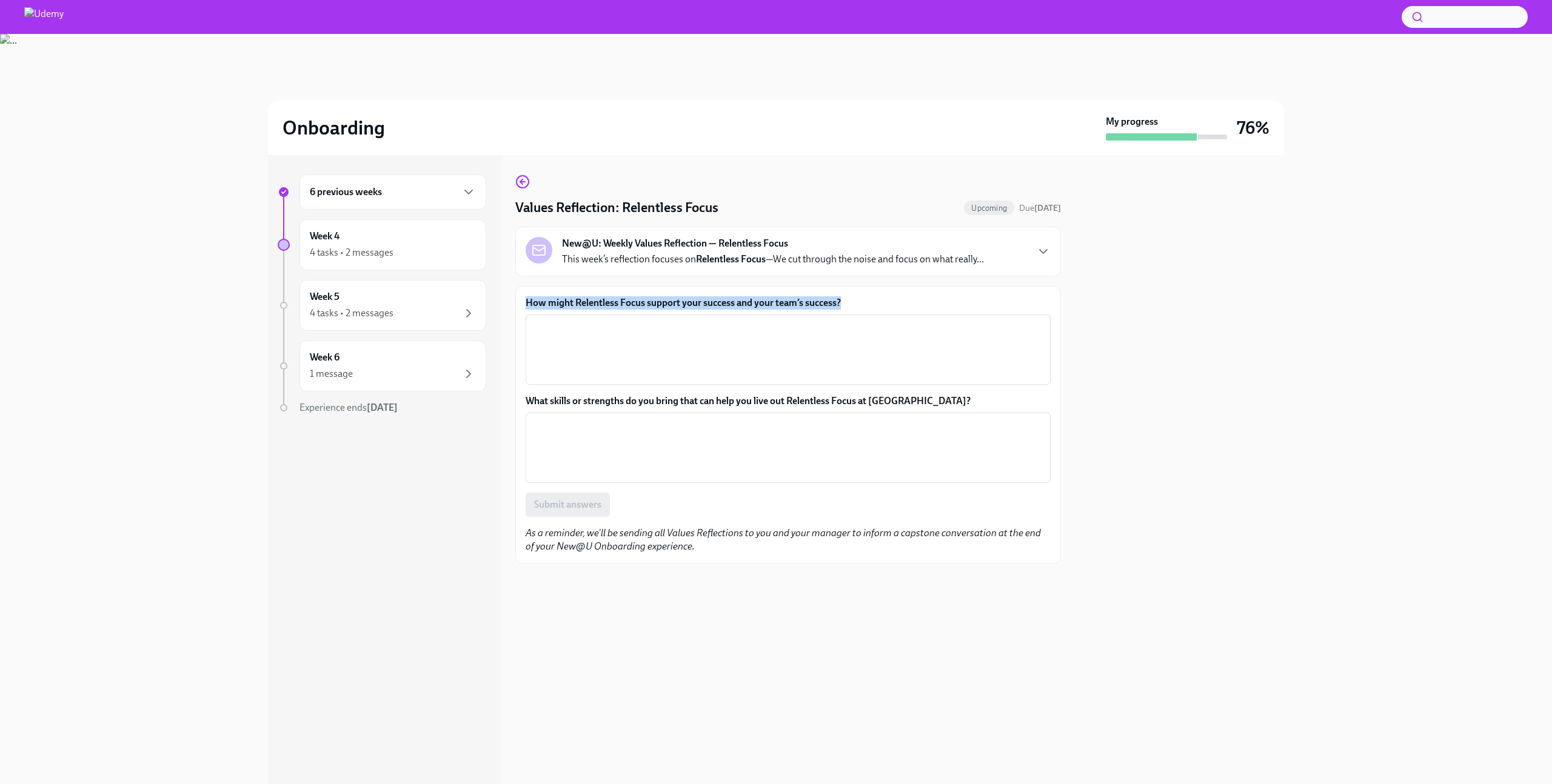
click at [654, 301] on label "How might Relentless Focus support your success and your team’s success?" at bounding box center [788, 303] width 525 height 13
click at [654, 320] on textarea "How might Relentless Focus support your success and your team’s success?" at bounding box center [788, 349] width 511 height 58
copy label "How might Relentless Focus support your success and your team’s success?"
click at [980, 341] on textarea "How might Relentless Focus support your success and your team’s success?" at bounding box center [788, 349] width 511 height 58
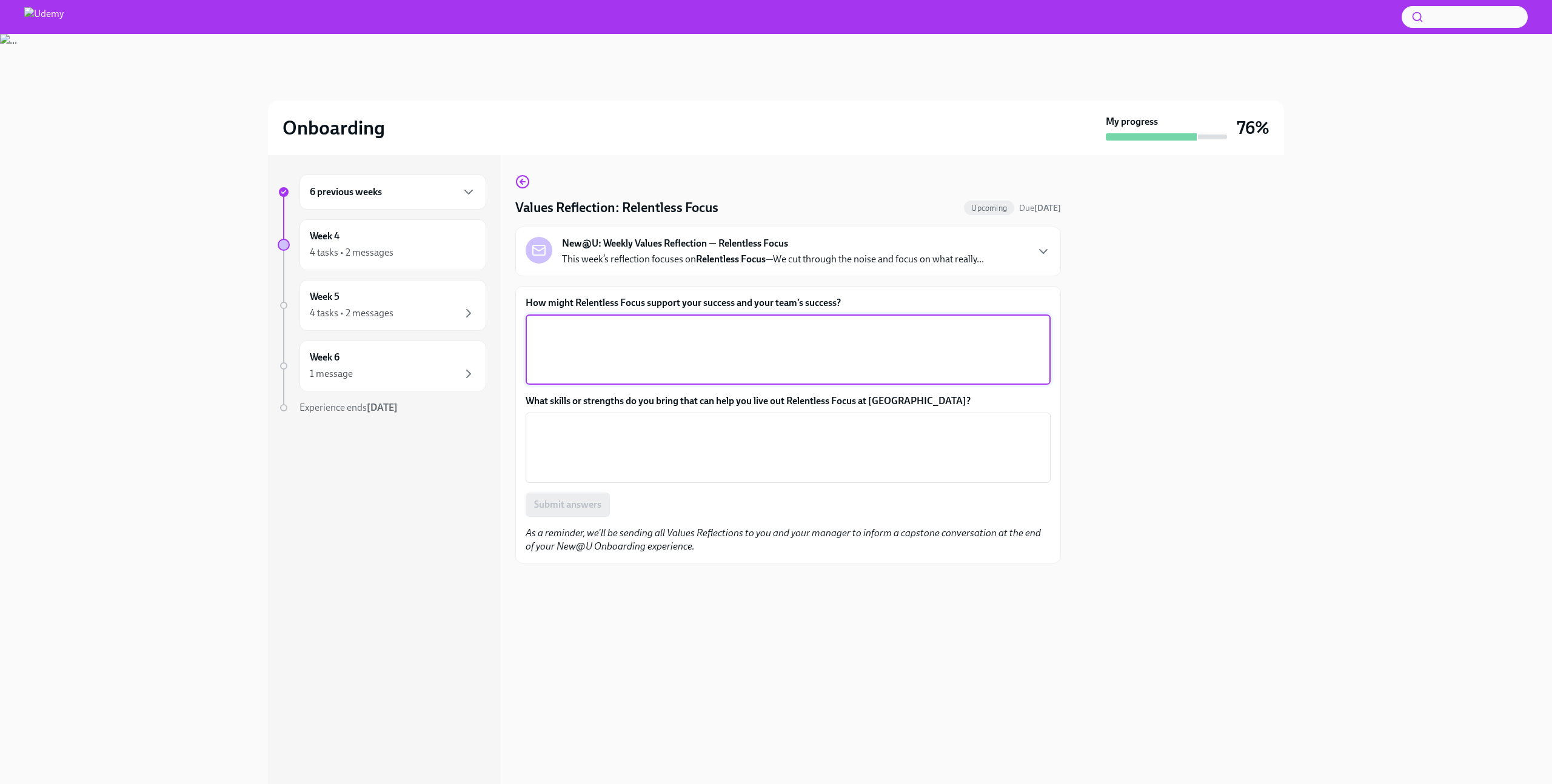
paste textarea "Relentless Focus supports my success by helping me prioritize high-impact work …"
type textarea "Relentless Focus supports my success by helping me prioritize high-impact work …"
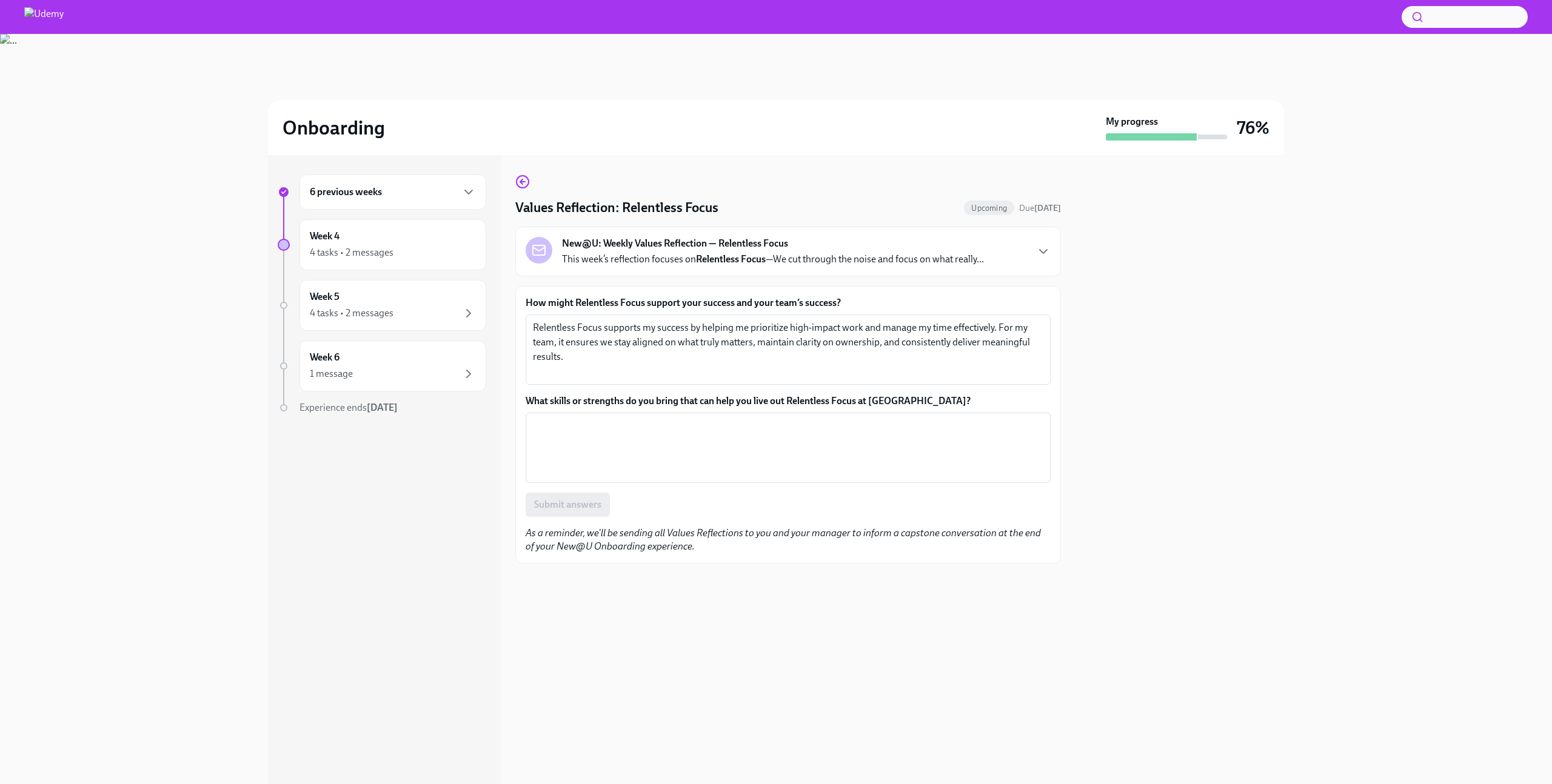
click at [777, 400] on label "What skills or strengths do you bring that can help you live out Relentless Foc…" at bounding box center [788, 401] width 525 height 13
click at [777, 419] on textarea "What skills or strengths do you bring that can help you live out Relentless Foc…" at bounding box center [788, 447] width 511 height 58
click at [777, 400] on label "What skills or strengths do you bring that can help you live out Relentless Foc…" at bounding box center [788, 401] width 525 height 13
click at [777, 419] on textarea "What skills or strengths do you bring that can help you live out Relentless Foc…" at bounding box center [788, 447] width 511 height 58
click at [777, 400] on label "What skills or strengths do you bring that can help you live out Relentless Foc…" at bounding box center [788, 401] width 525 height 13
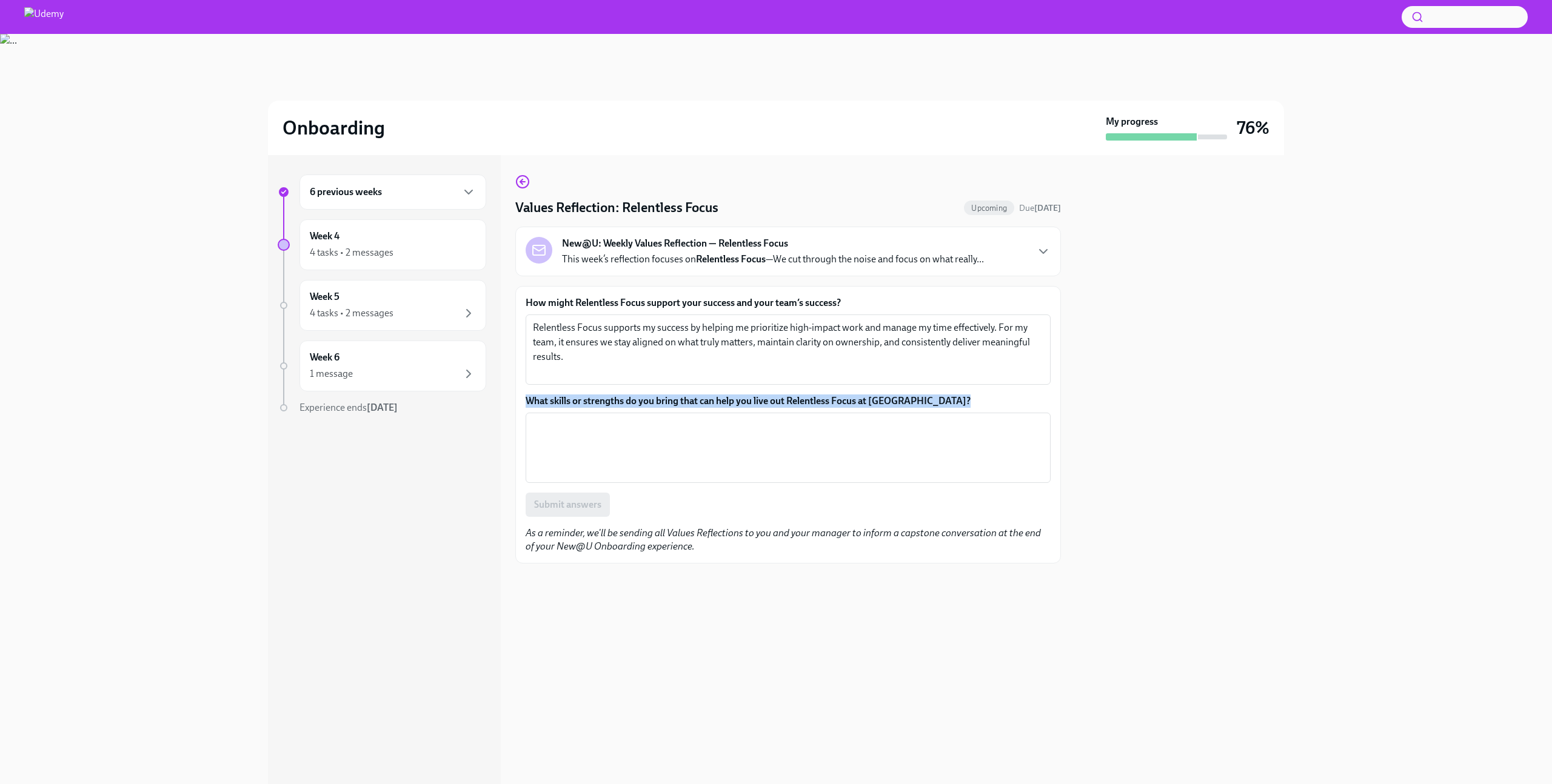
click at [777, 419] on textarea "What skills or strengths do you bring that can help you live out Relentless Foc…" at bounding box center [788, 447] width 511 height 58
copy label "What skills or strengths do you bring that can help you live out Relentless Foc…"
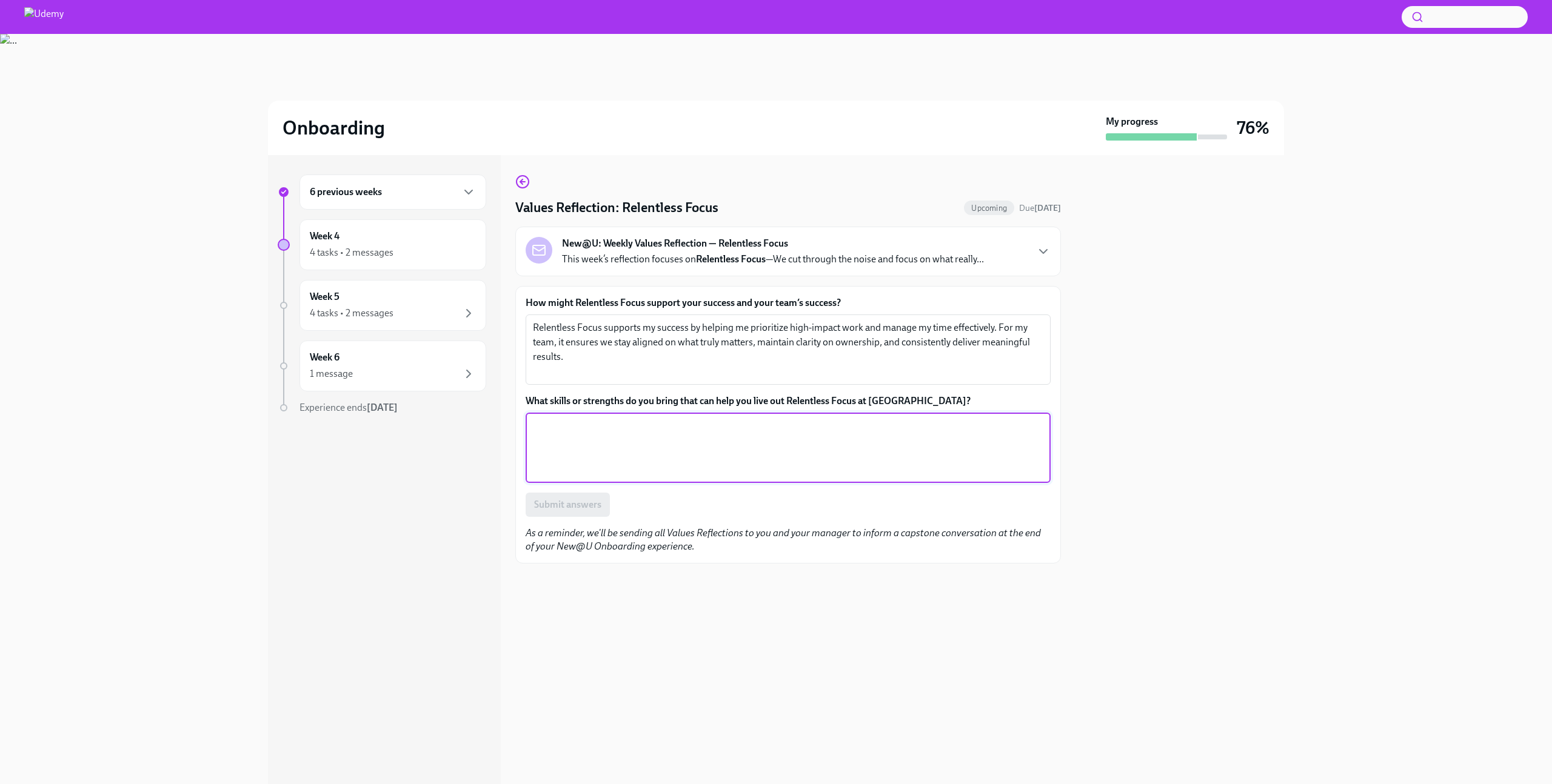
click at [837, 433] on textarea "What skills or strengths do you bring that can help you live out Relentless Foc…" at bounding box center [788, 447] width 511 height 58
paste textarea "I bring strong prioritization, attention to detail, and time management skills.…"
type textarea "I bring strong prioritization, attention to detail, and time management skills.…"
click at [761, 602] on div at bounding box center [788, 582] width 546 height 39
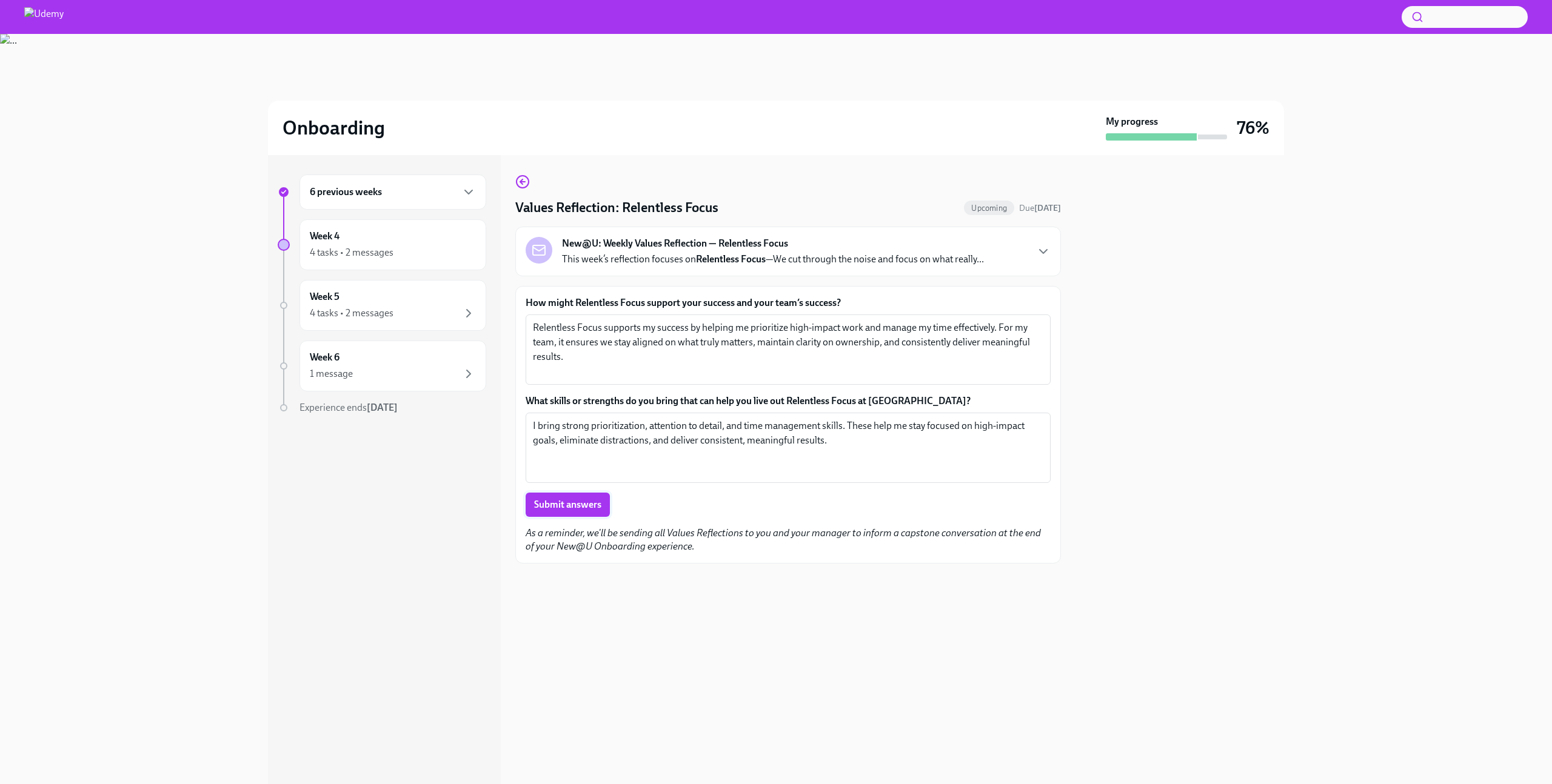
click at [596, 500] on span "Submit answers" at bounding box center [567, 504] width 67 height 12
click at [390, 246] on div "4 tasks • 2 messages" at bounding box center [393, 253] width 166 height 15
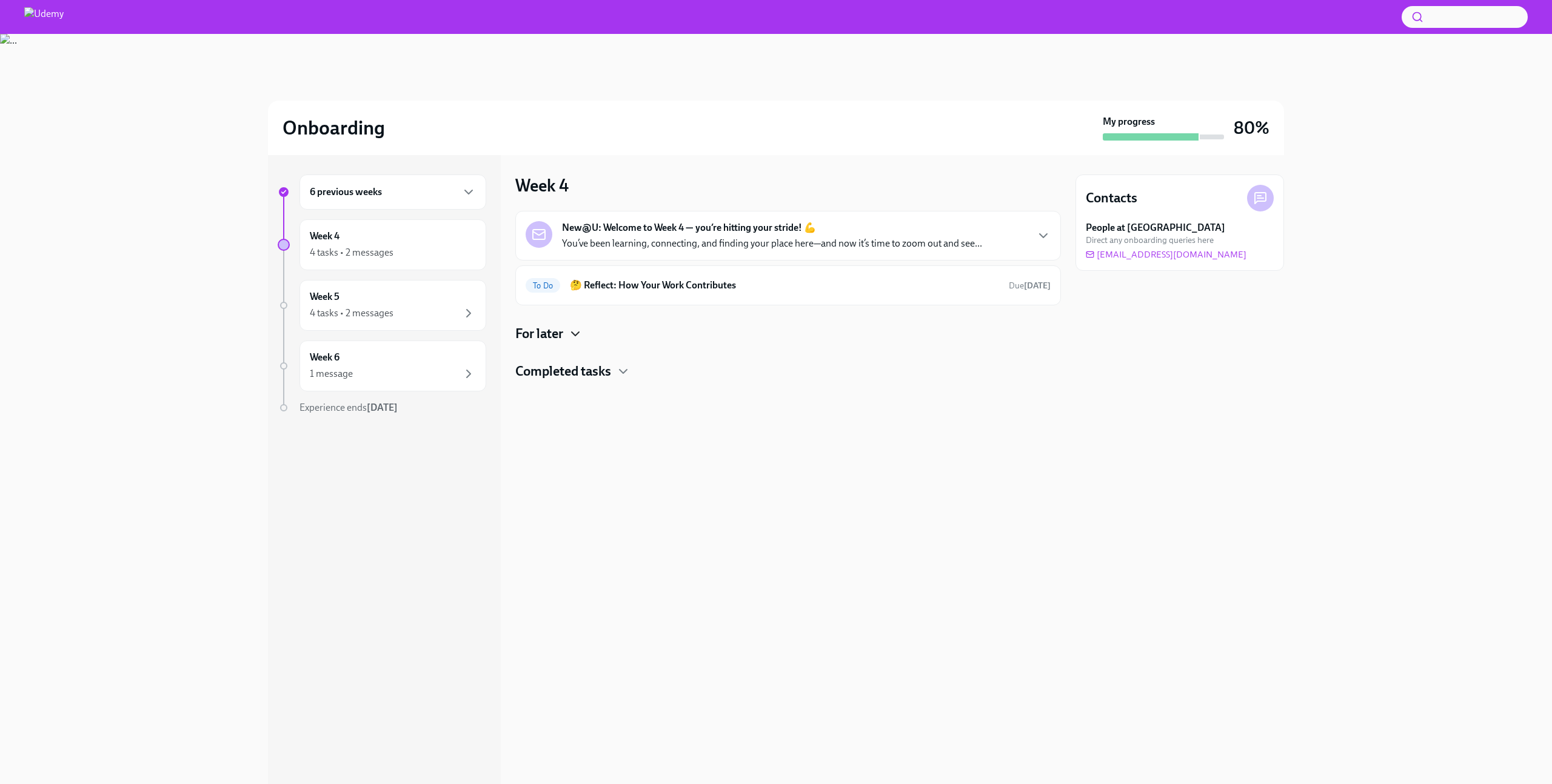
click at [577, 340] on icon "button" at bounding box center [575, 334] width 15 height 15
click at [862, 388] on p "This week’s reflection focuses on Relentless Focus —We cut through the noise an…" at bounding box center [772, 386] width 422 height 13
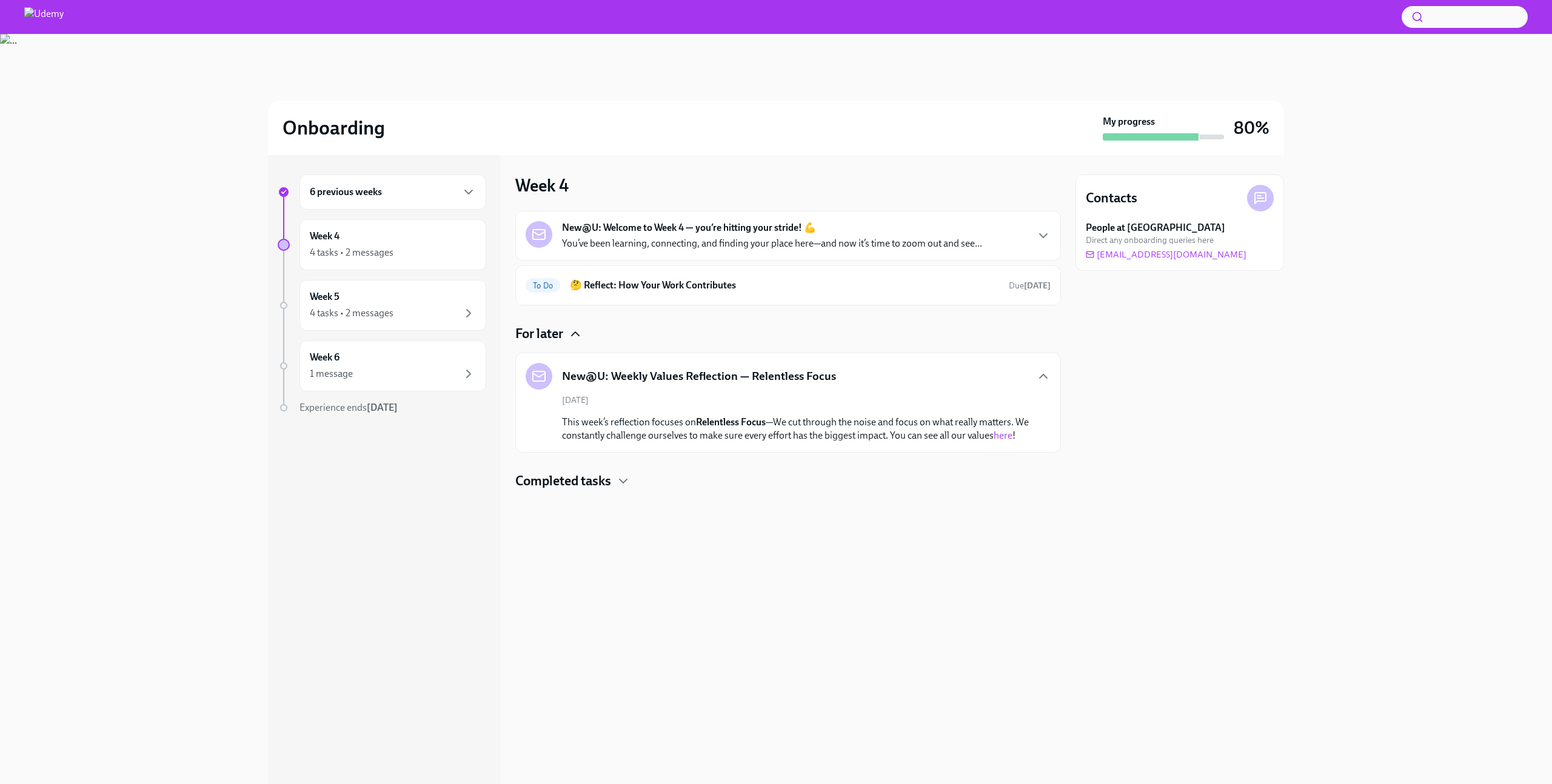
click at [1008, 433] on link "here" at bounding box center [1002, 435] width 18 height 12
click at [569, 331] on icon "button" at bounding box center [575, 334] width 15 height 15
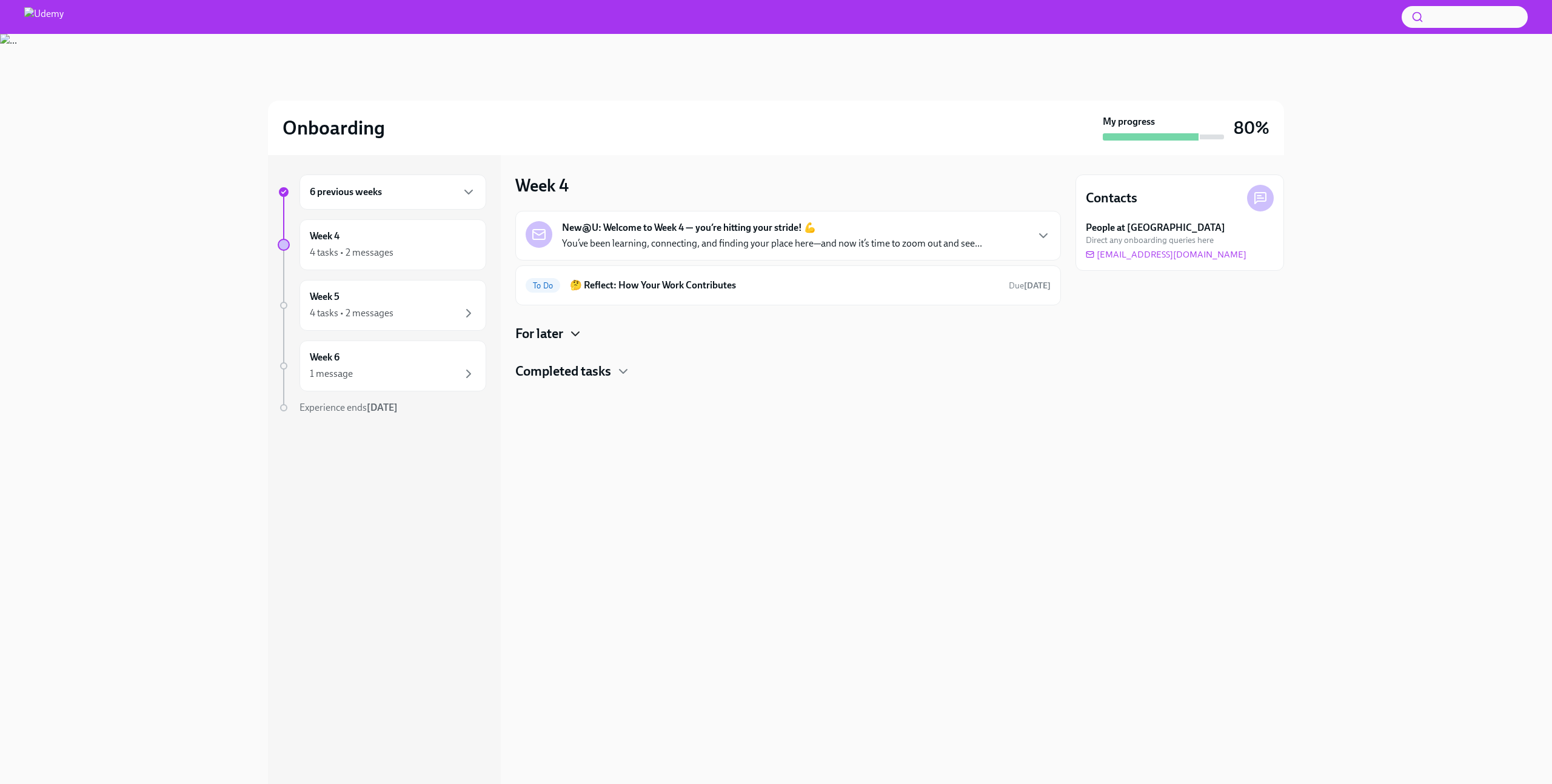
click at [599, 374] on h4 "Completed tasks" at bounding box center [563, 372] width 96 height 18
click at [657, 586] on div "Week 4 New@U: Welcome to Week 4 — you’re hitting your stride! 💪 You’ve been lea…" at bounding box center [788, 470] width 546 height 629
click at [560, 337] on h4 "For later" at bounding box center [539, 334] width 48 height 18
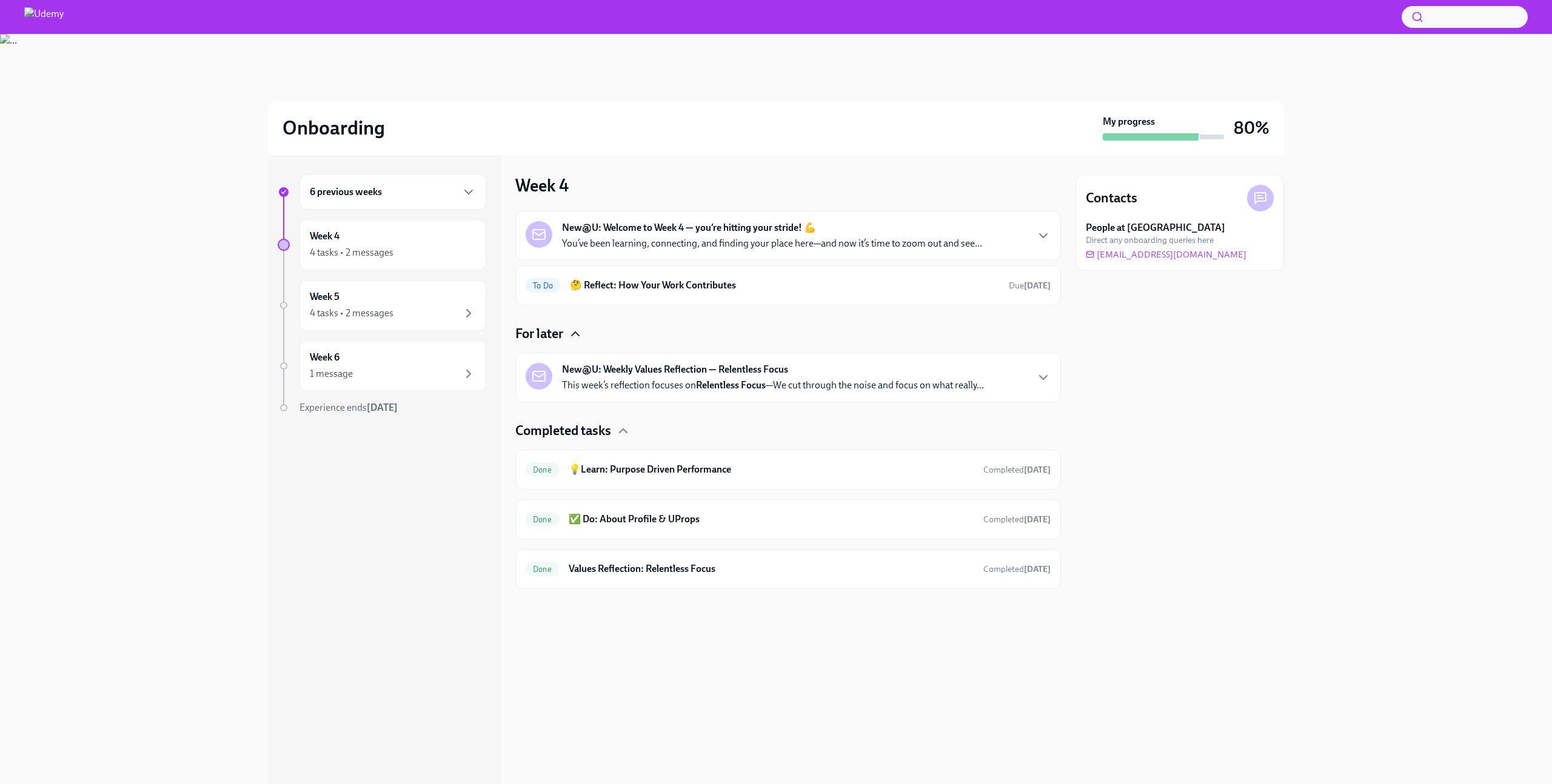
click at [560, 337] on h4 "For later" at bounding box center [539, 334] width 48 height 18
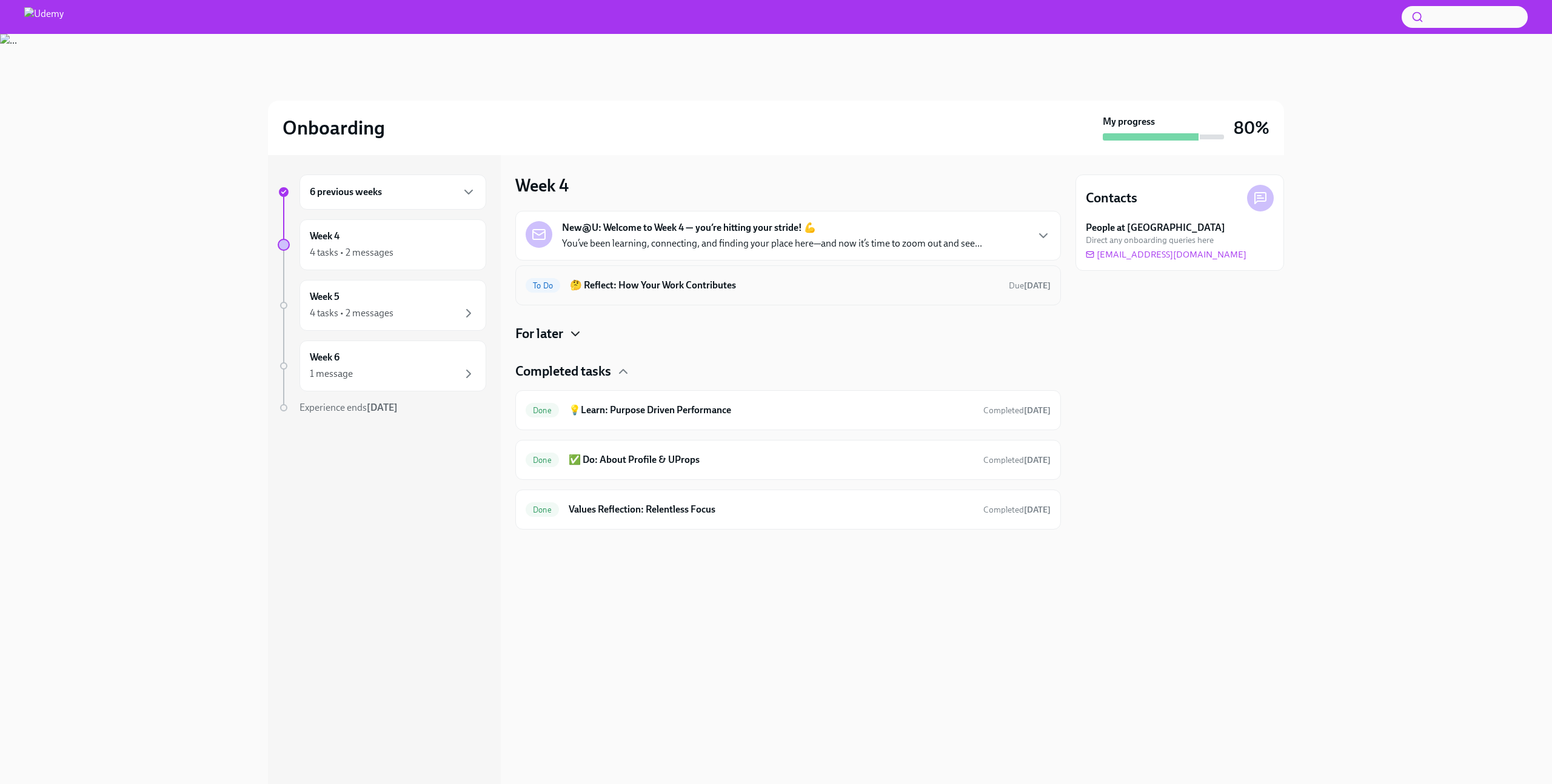
click at [634, 285] on h6 "🤔 Reflect: How Your Work Contributes" at bounding box center [784, 285] width 429 height 13
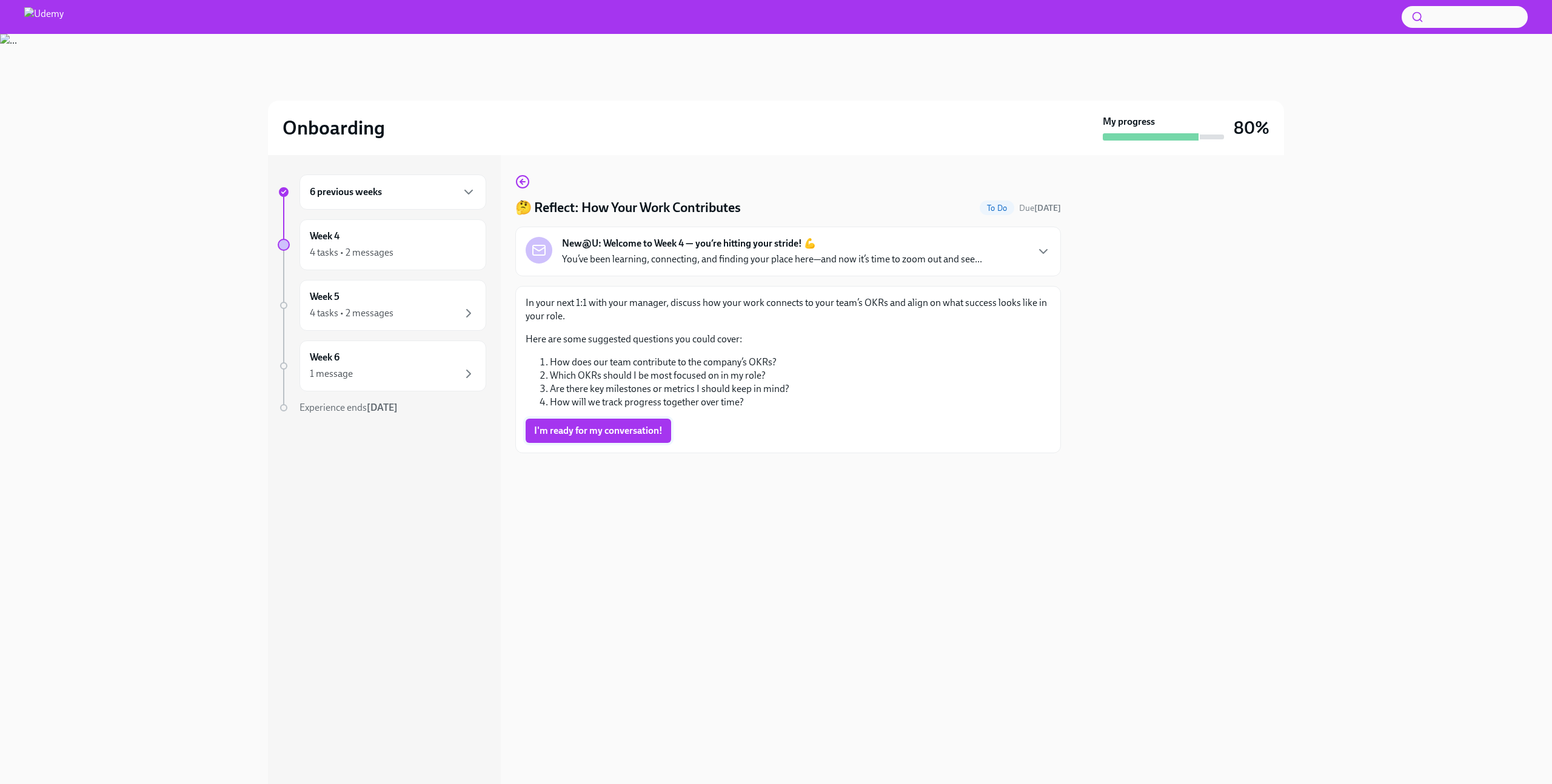
click at [620, 432] on span "I'm ready for my conversation!" at bounding box center [598, 431] width 129 height 12
click at [402, 306] on div "4 tasks • 2 messages" at bounding box center [393, 314] width 166 height 15
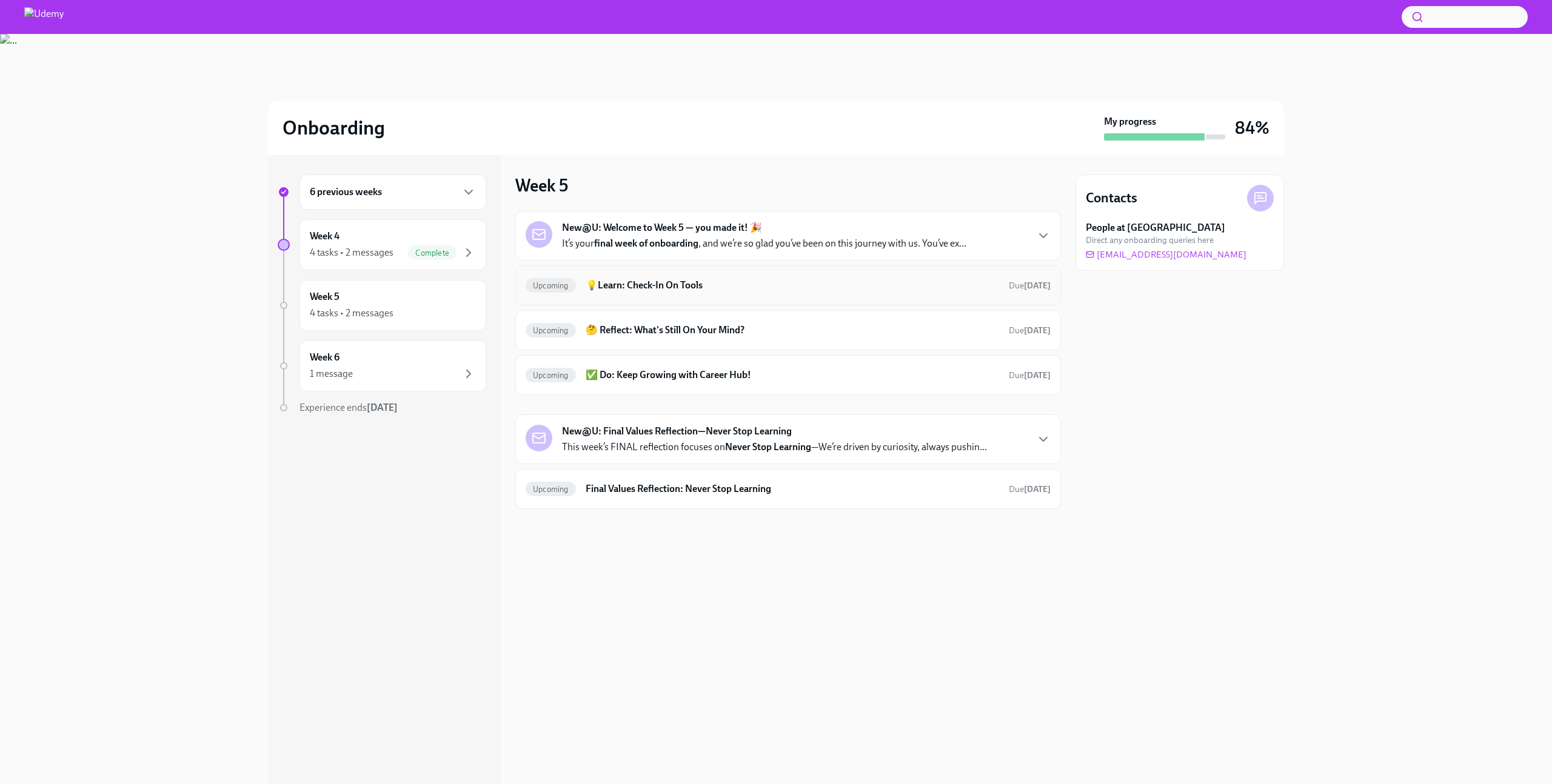
click at [697, 280] on h6 "💡Learn: Check-In On Tools" at bounding box center [792, 285] width 413 height 13
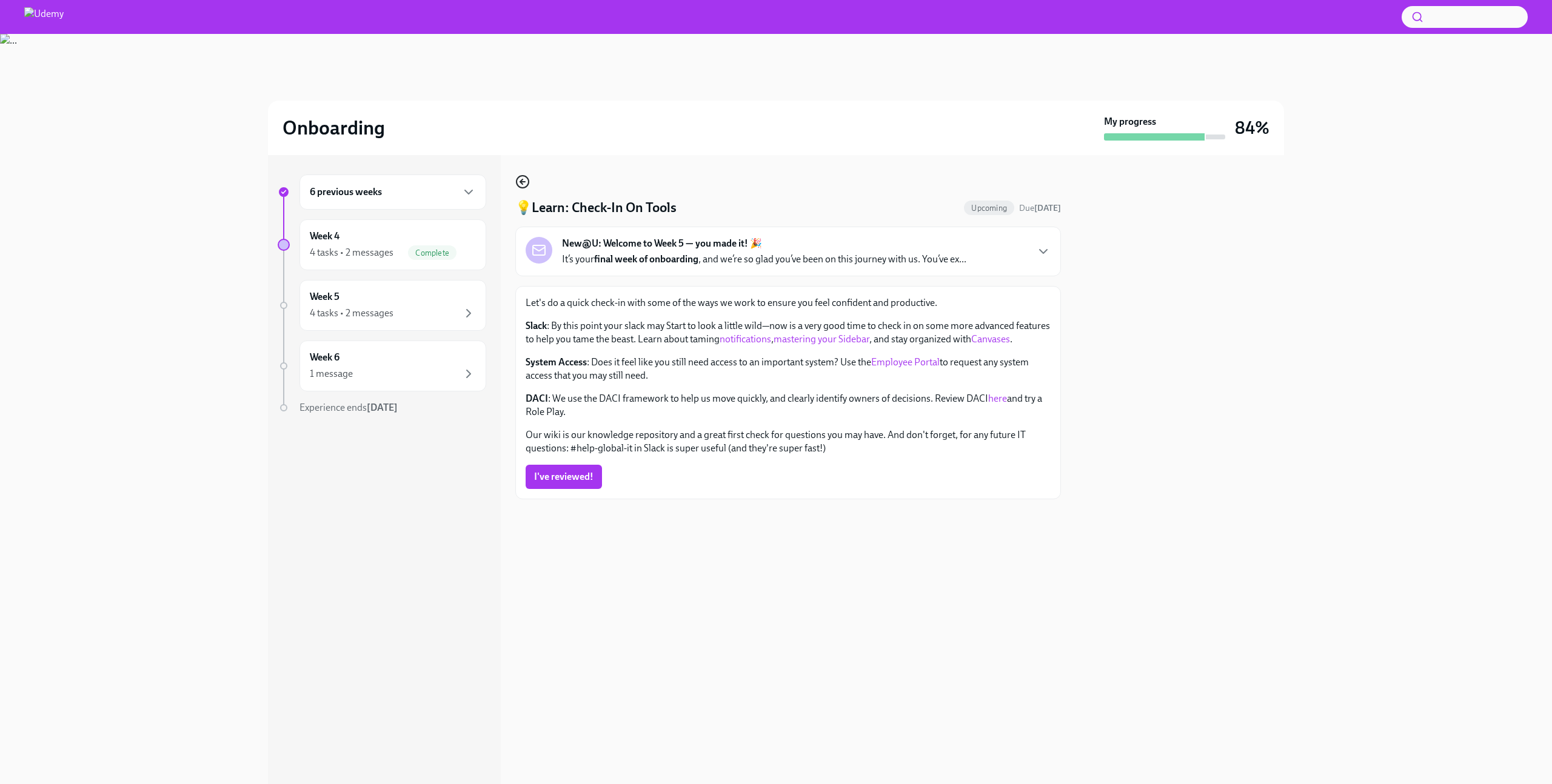
click at [523, 184] on icon "button" at bounding box center [523, 182] width 15 height 15
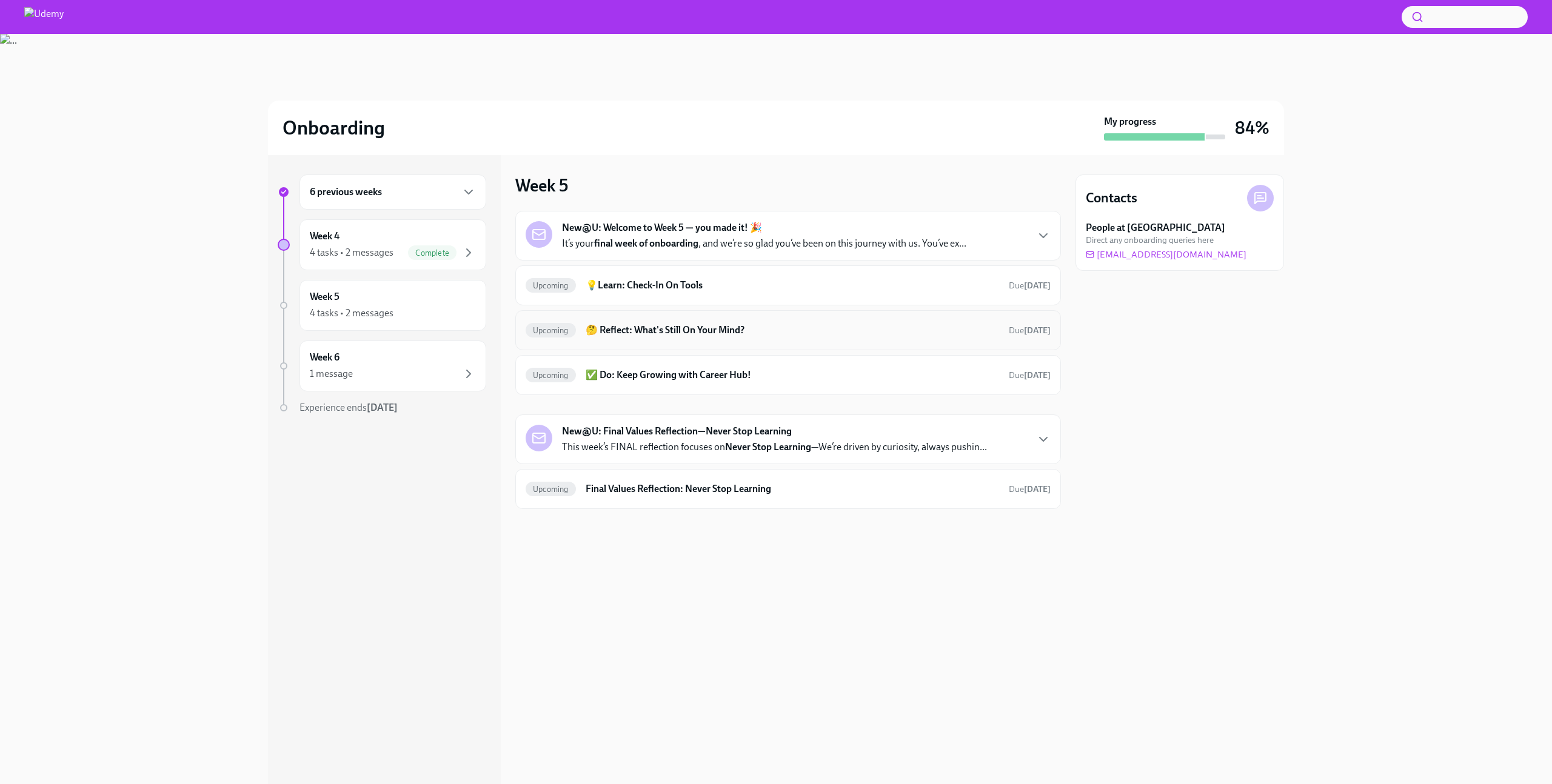
click at [671, 329] on h6 "🤔 Reflect: What's Still On Your Mind?" at bounding box center [792, 330] width 413 height 13
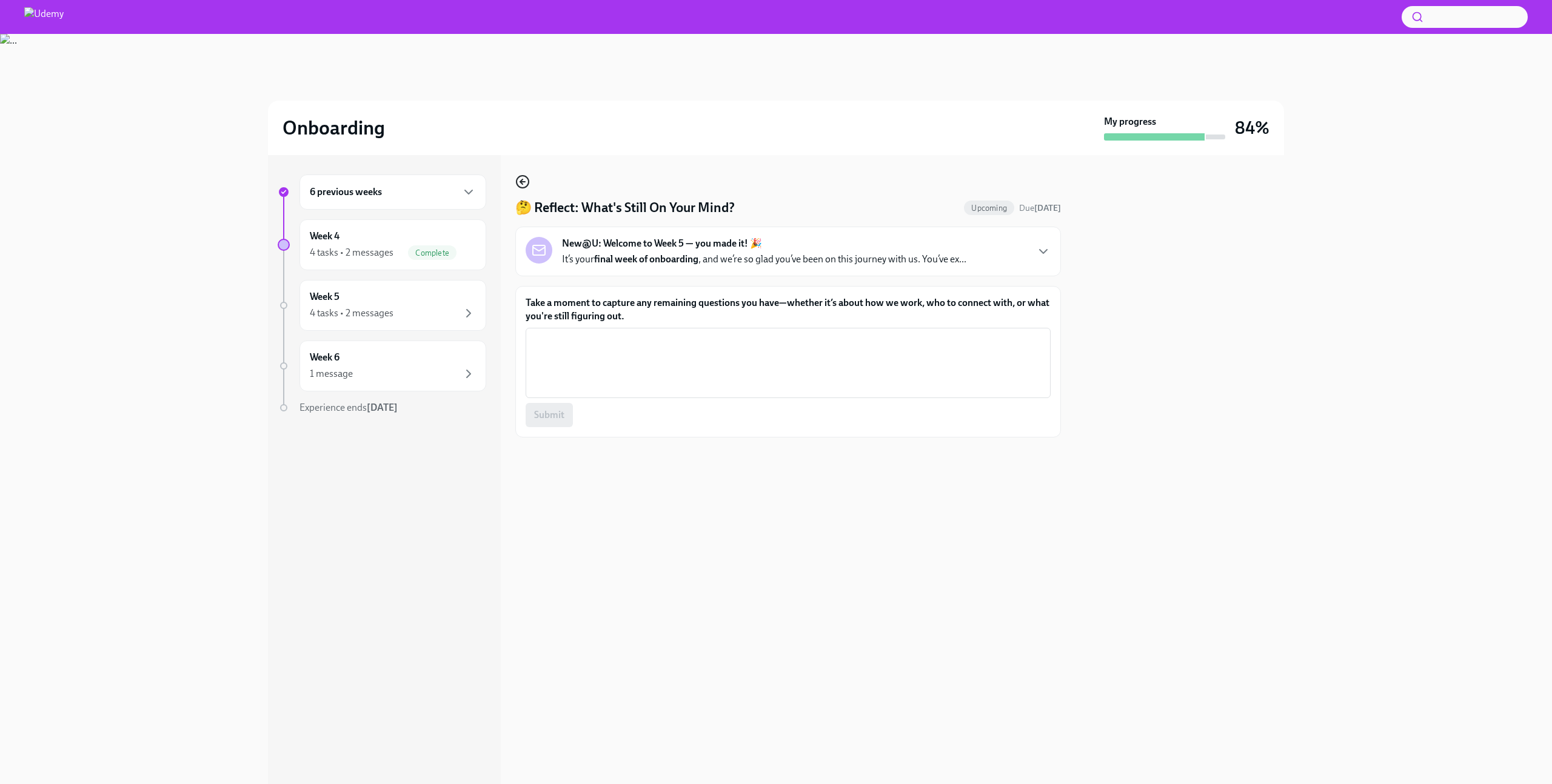
click at [521, 183] on icon "button" at bounding box center [521, 181] width 3 height 5
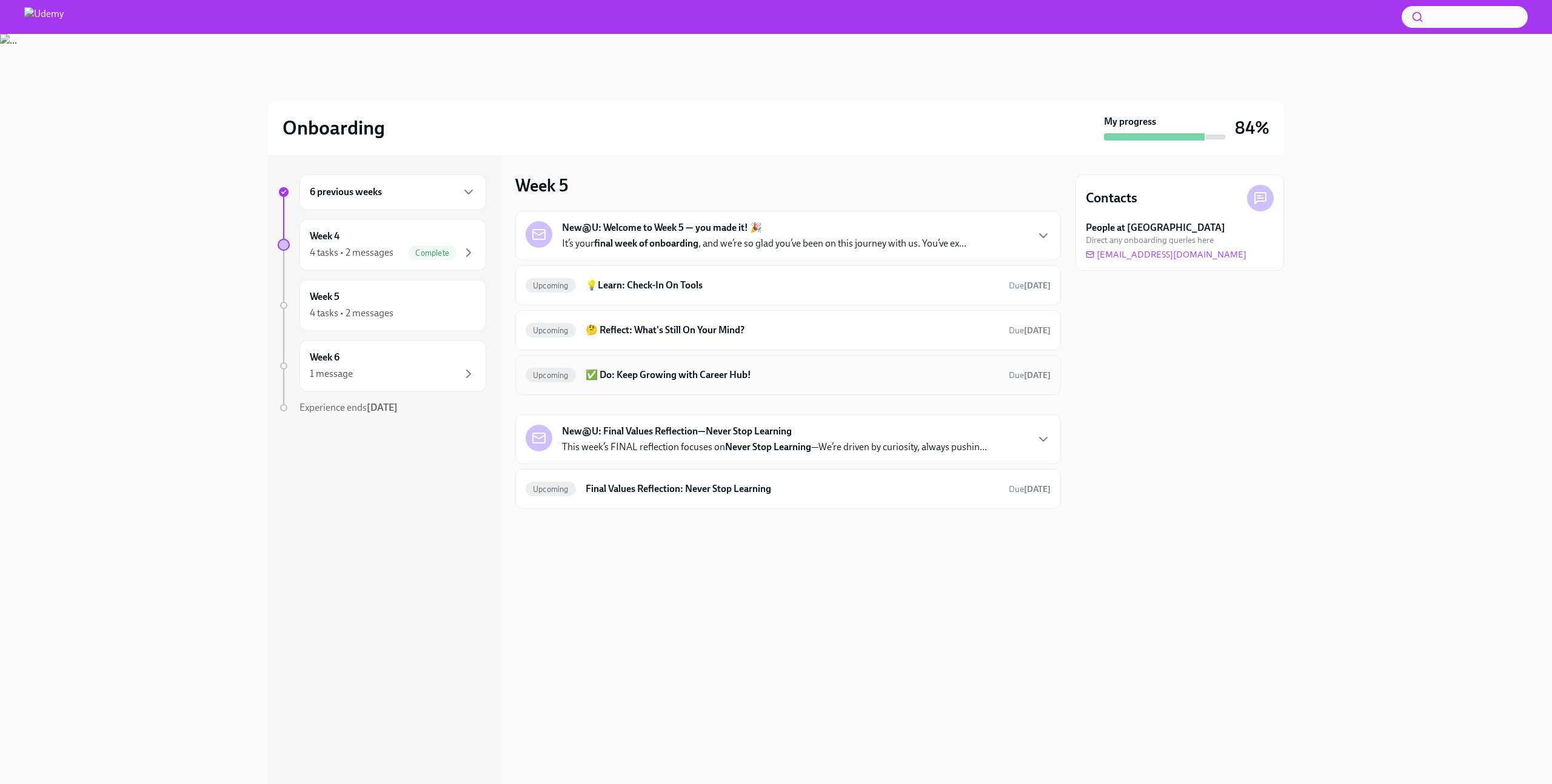
click at [683, 376] on h6 "✅ Do: Keep Growing with Career Hub!" at bounding box center [792, 375] width 413 height 13
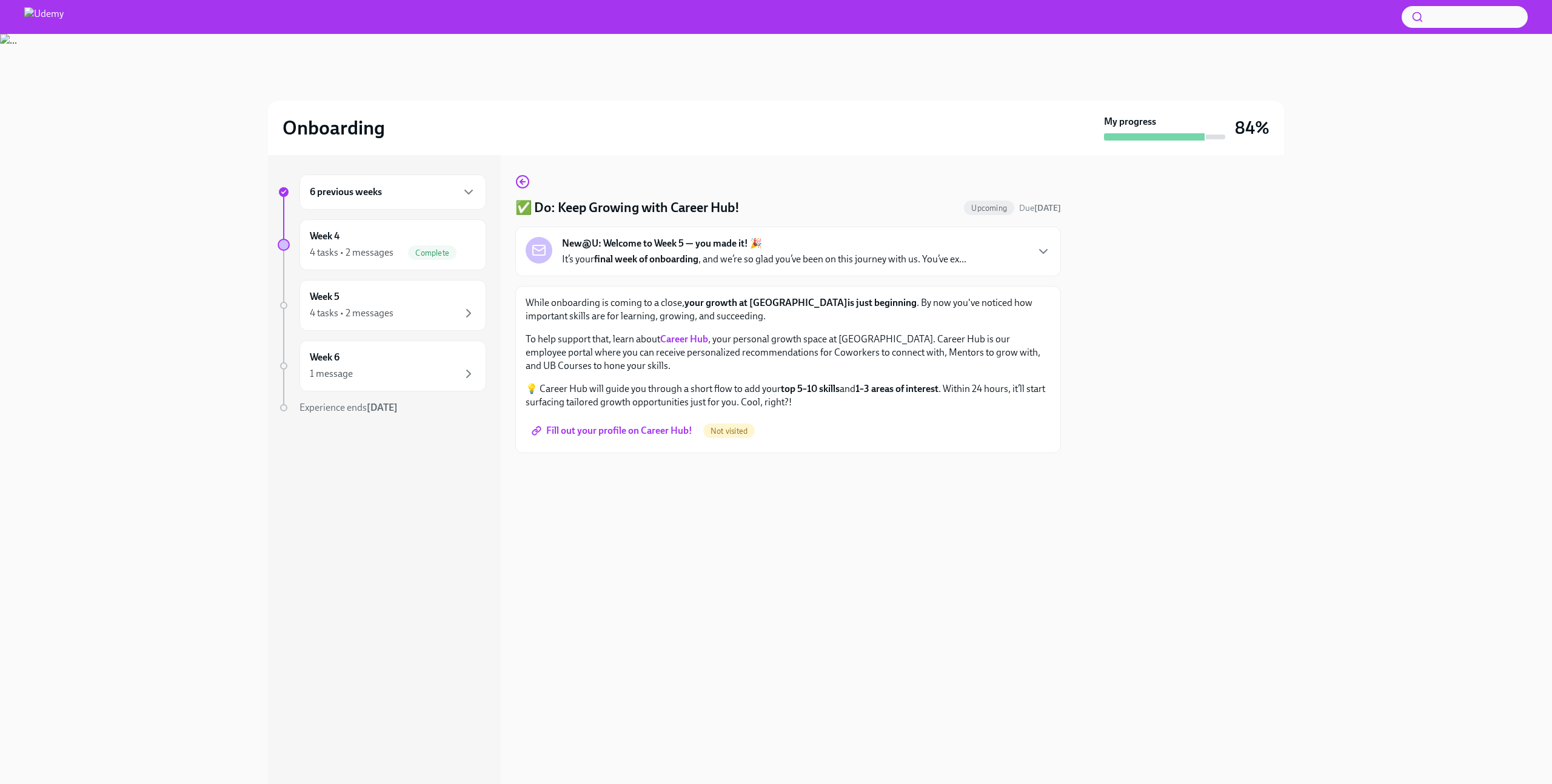
click at [681, 336] on strong "Career Hub" at bounding box center [684, 339] width 48 height 12
click at [525, 184] on icon "button" at bounding box center [523, 182] width 15 height 15
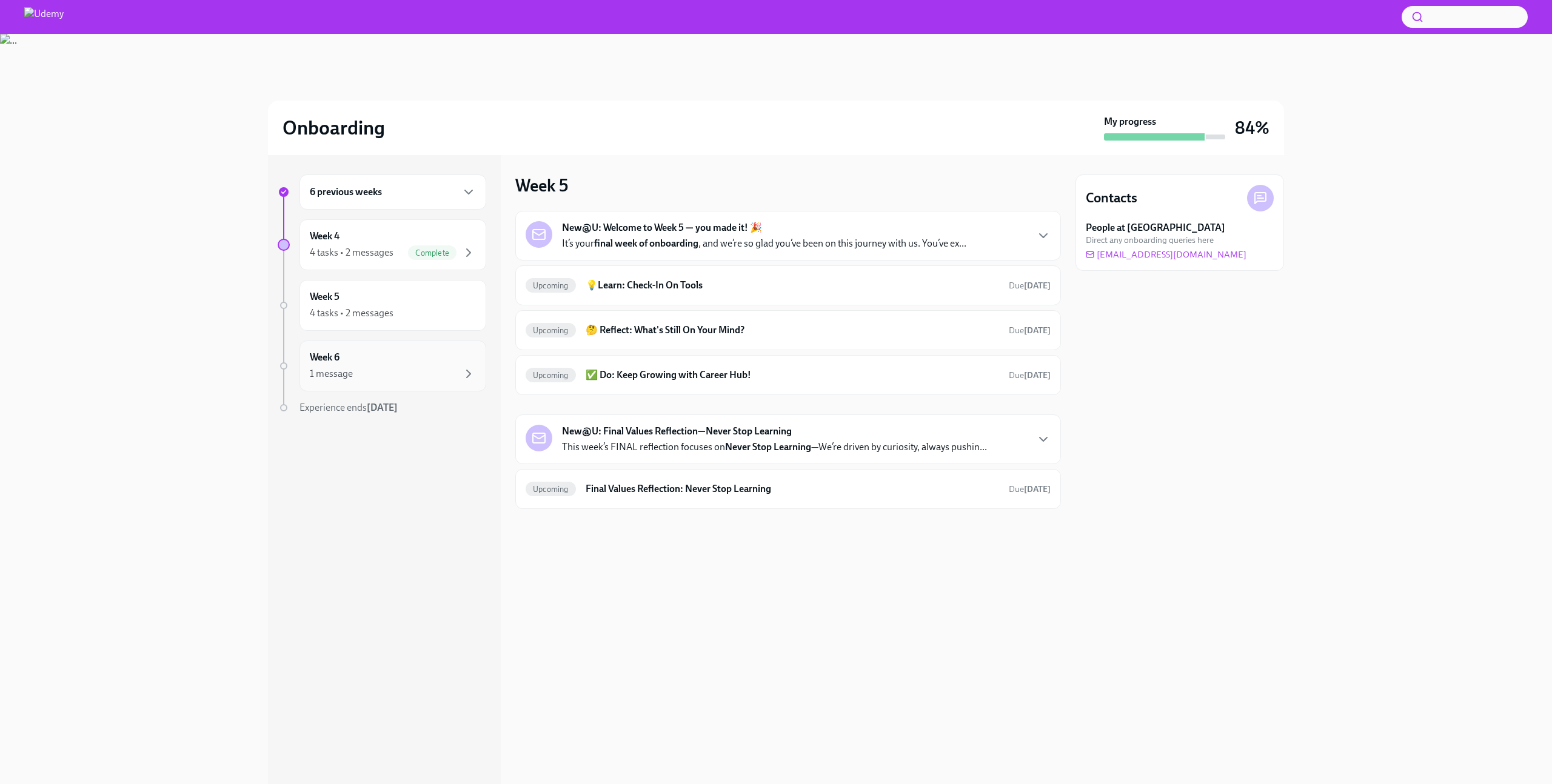
click at [395, 364] on div "Week 6 1 message" at bounding box center [393, 365] width 166 height 30
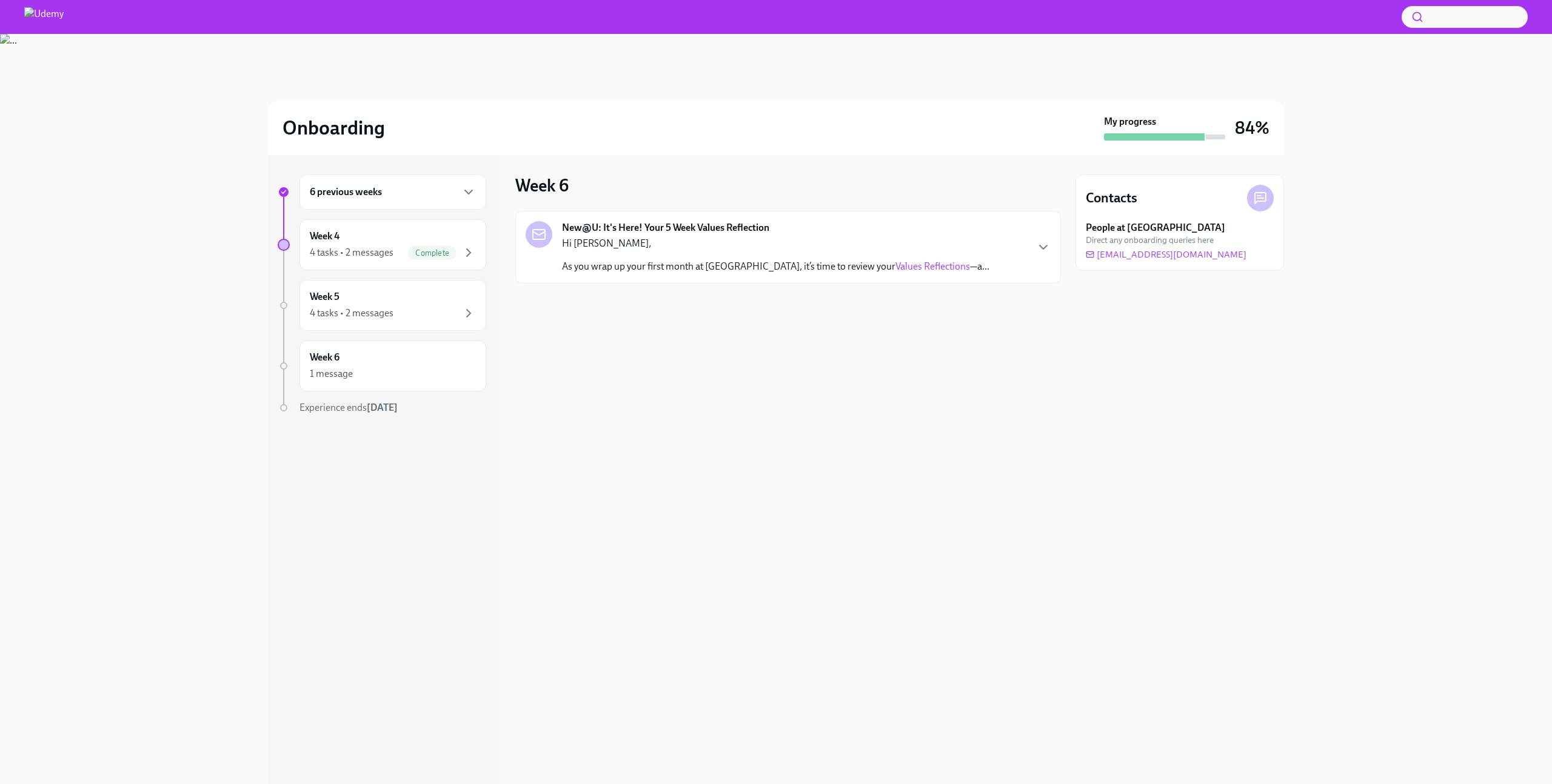
click at [763, 248] on p "Hi [PERSON_NAME]," at bounding box center [775, 244] width 427 height 13
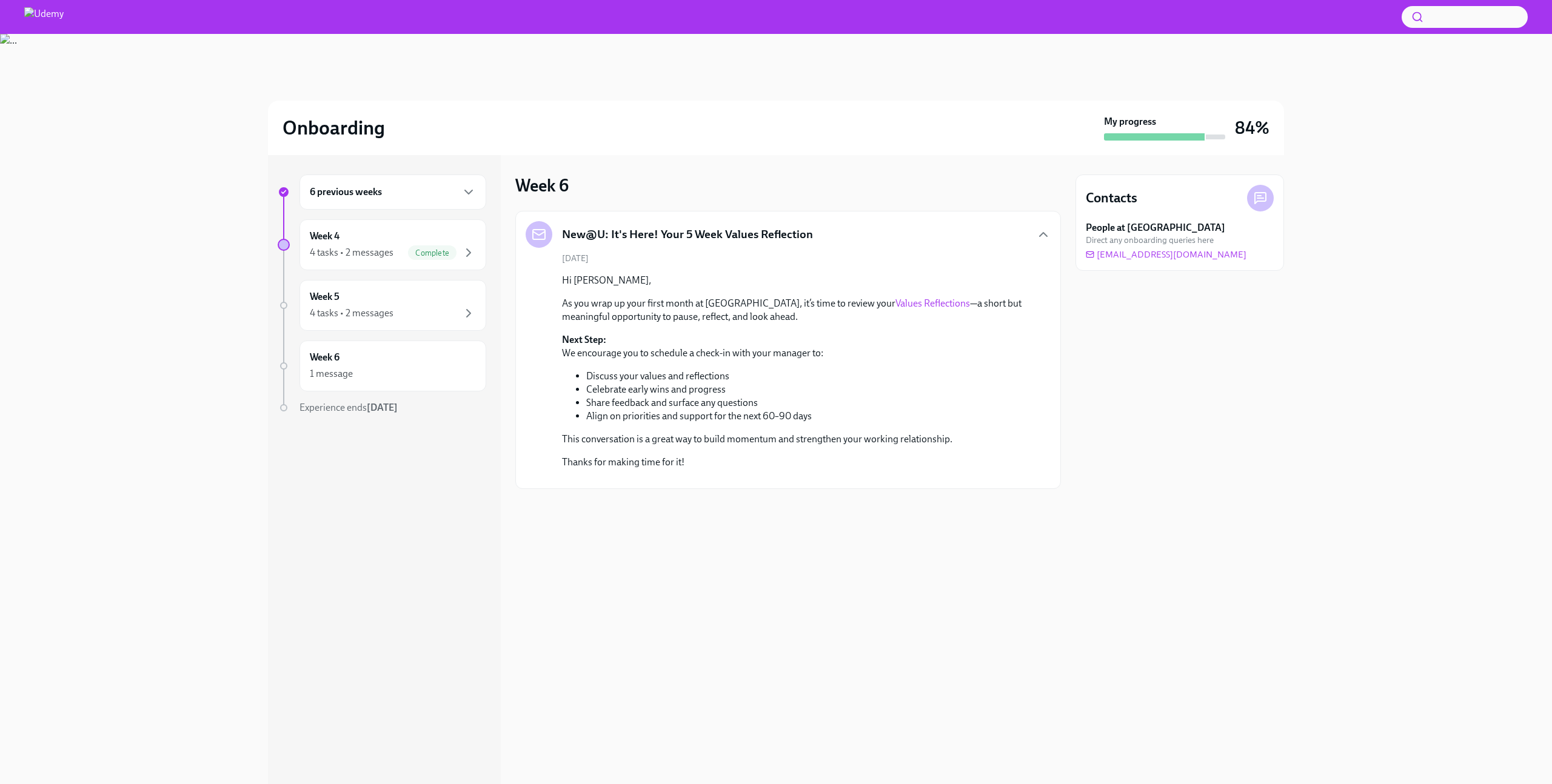
click at [896, 306] on link "Values Reflections" at bounding box center [932, 303] width 75 height 12
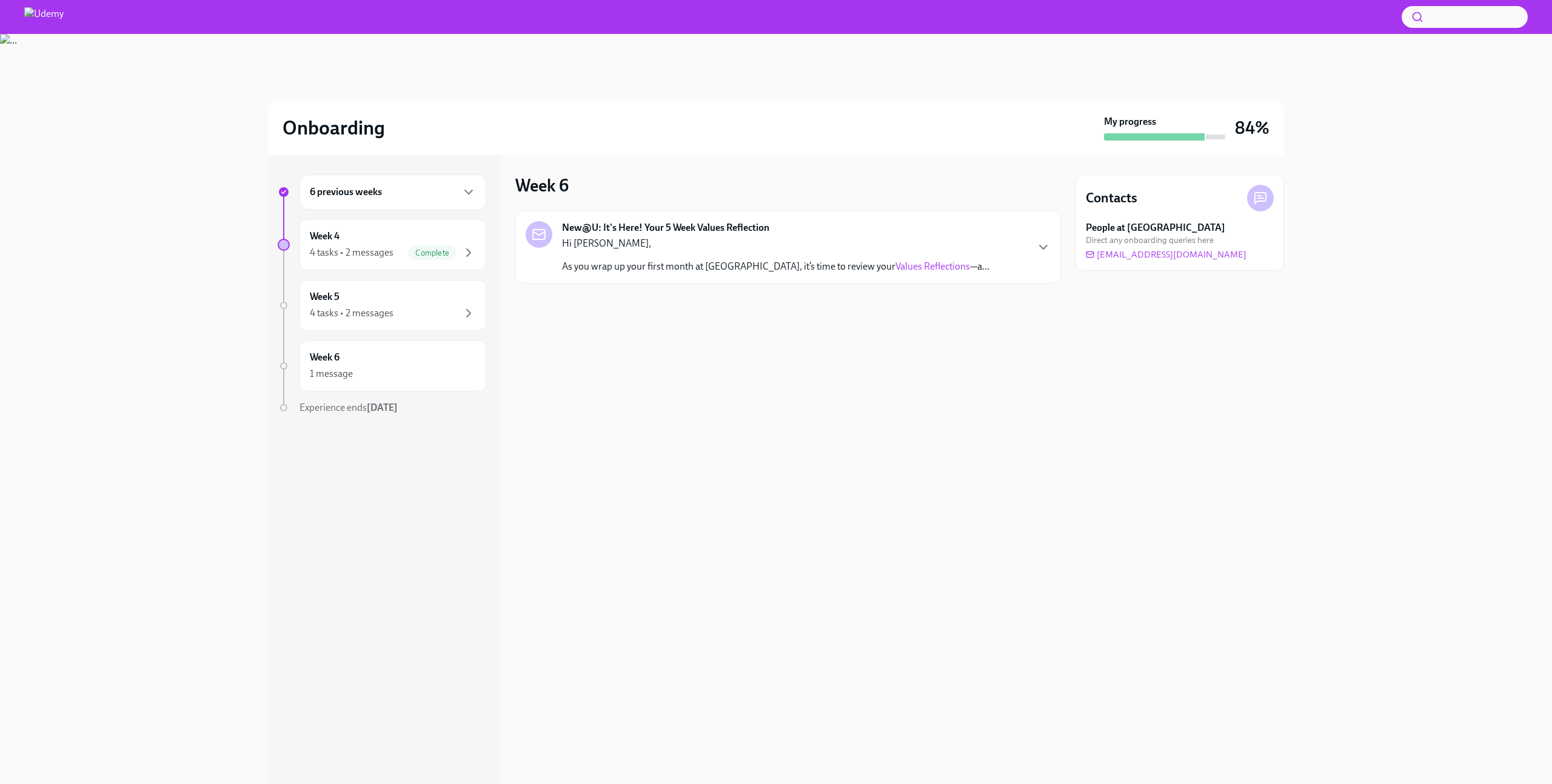
click at [813, 242] on p "Hi [PERSON_NAME]," at bounding box center [775, 244] width 427 height 13
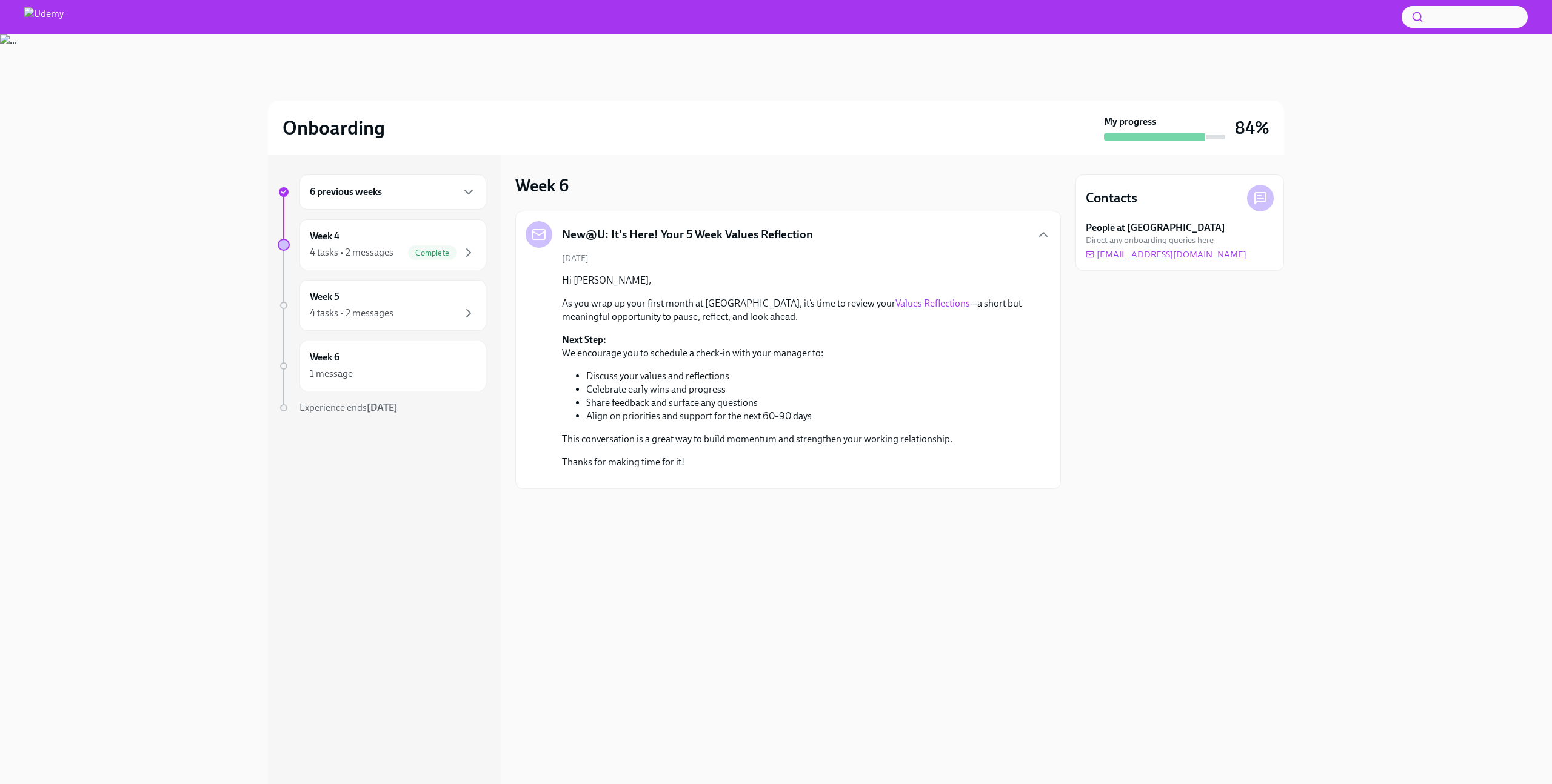
click at [896, 305] on link "Values Reflections" at bounding box center [932, 303] width 75 height 12
